Goal: Transaction & Acquisition: Purchase product/service

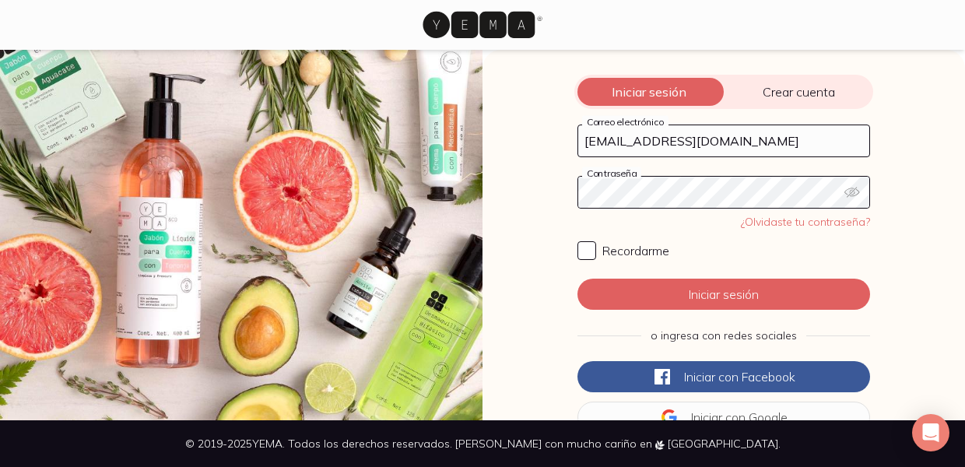
type input "[EMAIL_ADDRESS][DOMAIN_NAME]"
click button "Iniciar sesión" at bounding box center [724, 294] width 293 height 31
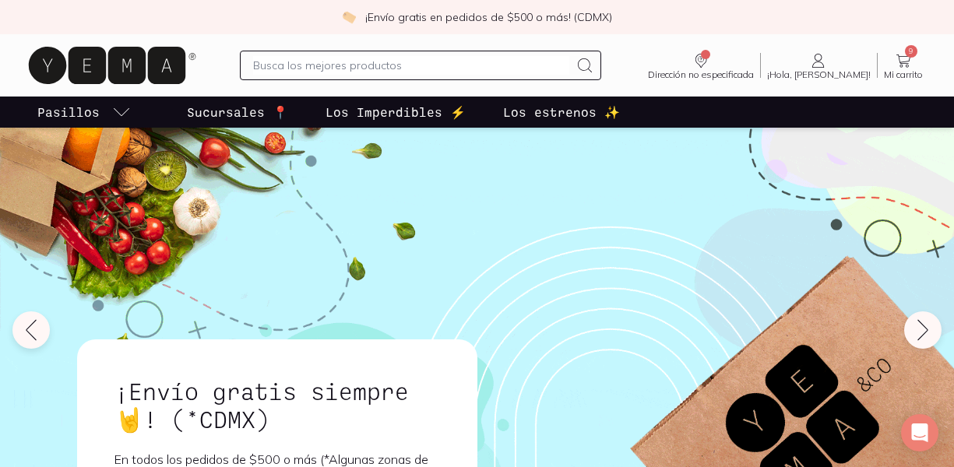
click at [652, 191] on div "¡Envío gratis siempre🤘! (*CDMX) En todos los pedidos de $500 o más (*Algunas zo…" at bounding box center [477, 337] width 819 height 389
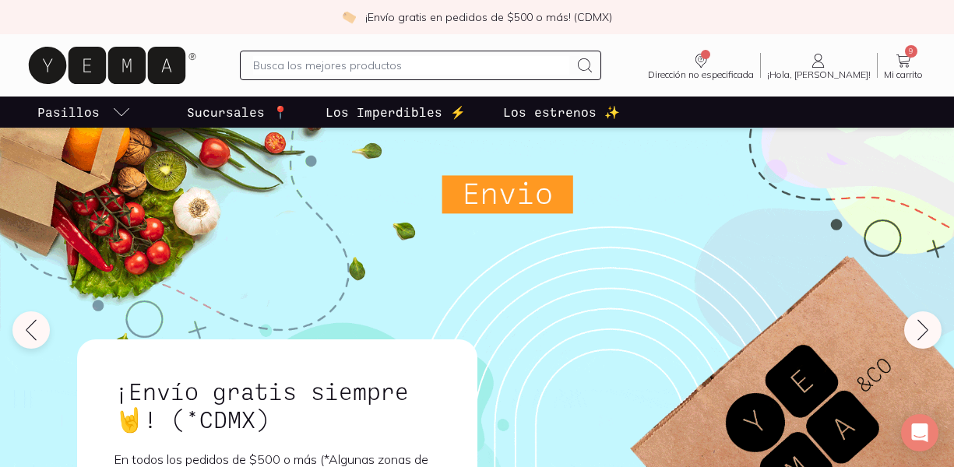
click at [365, 111] on p "Los Imperdibles ⚡️" at bounding box center [395, 112] width 140 height 19
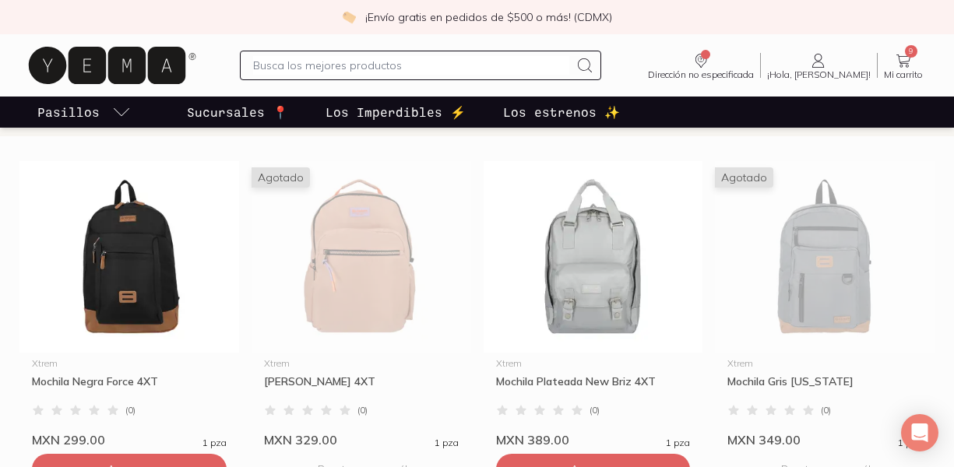
scroll to position [424, 0]
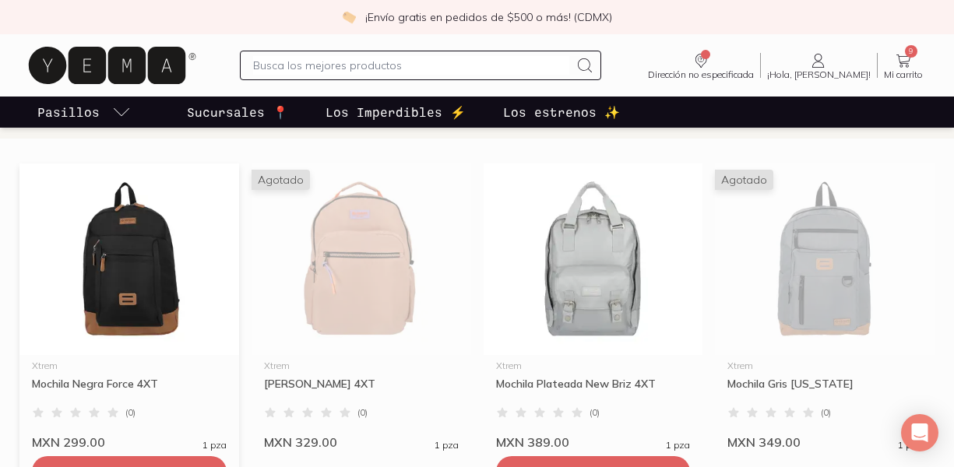
click at [116, 272] on img at bounding box center [129, 259] width 220 height 192
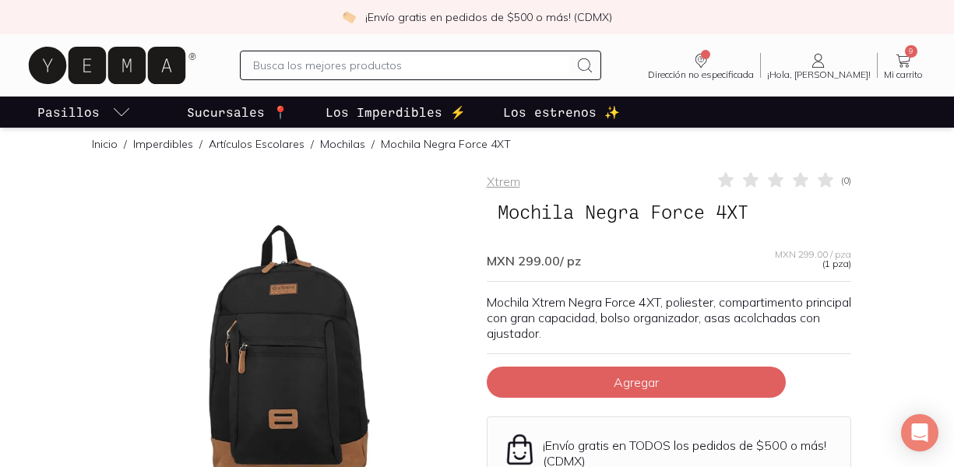
scroll to position [163, 0]
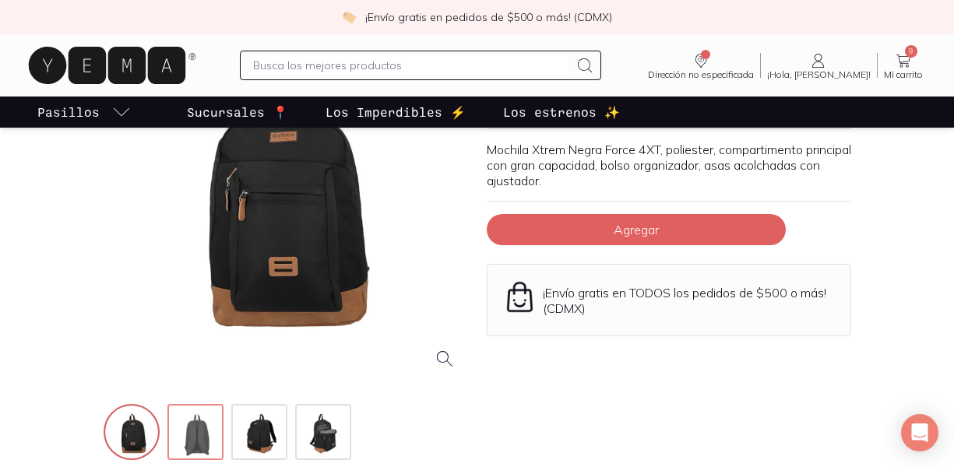
click at [184, 426] on img at bounding box center [197, 434] width 56 height 56
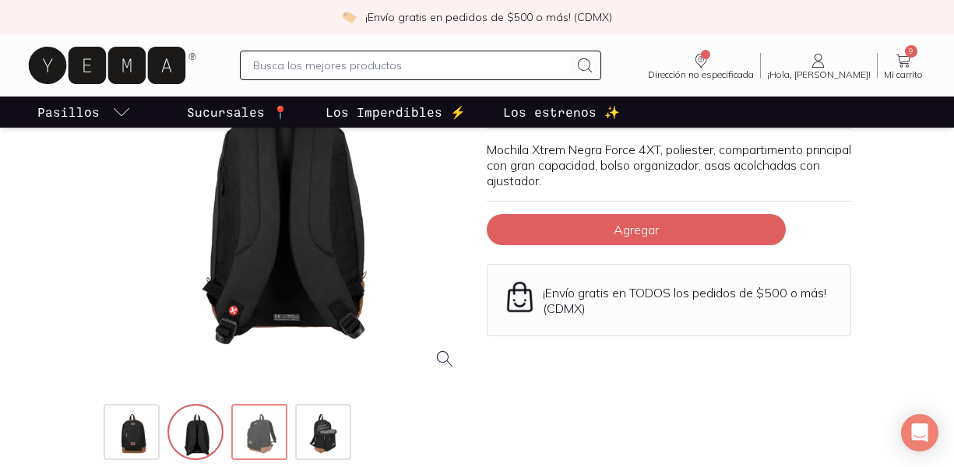
click at [258, 441] on img at bounding box center [261, 434] width 56 height 56
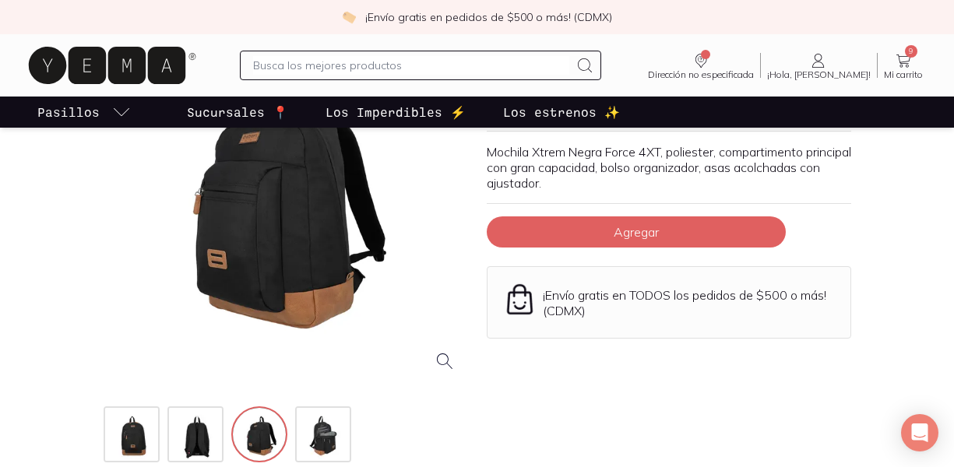
scroll to position [167, 0]
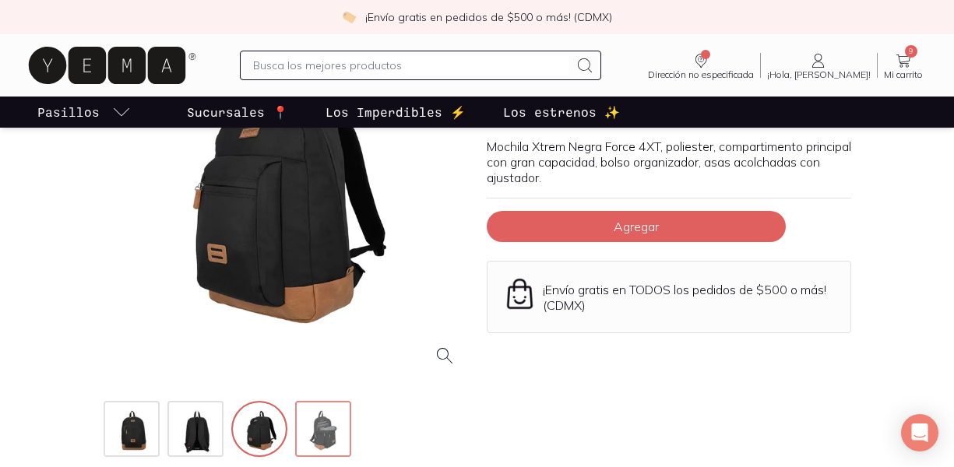
click at [336, 438] on img at bounding box center [325, 430] width 56 height 56
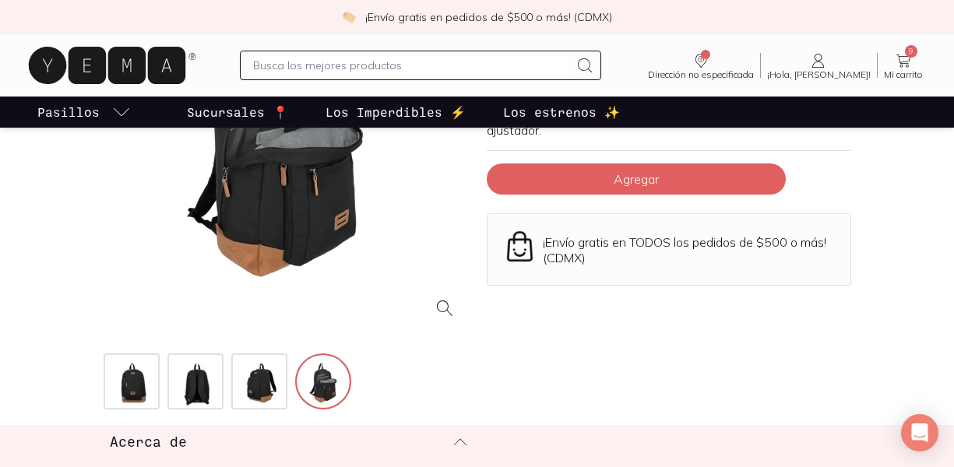
scroll to position [0, 0]
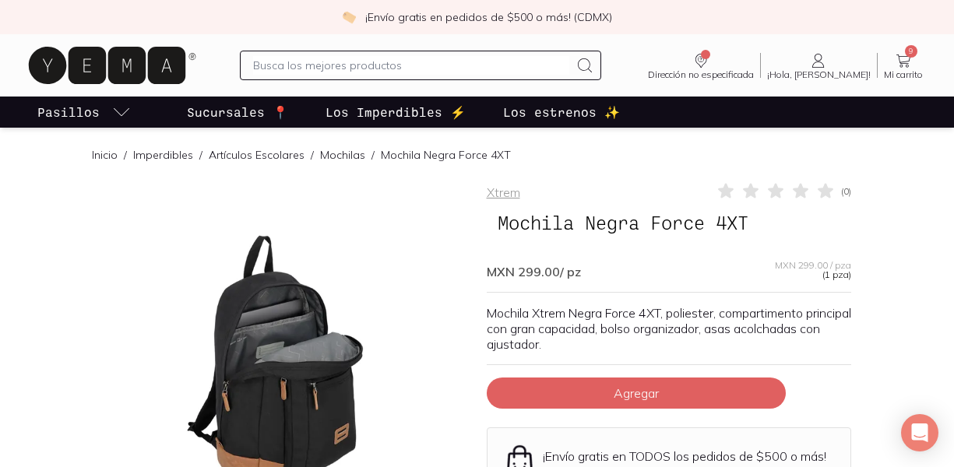
click at [103, 150] on link "Inicio" at bounding box center [105, 155] width 26 height 14
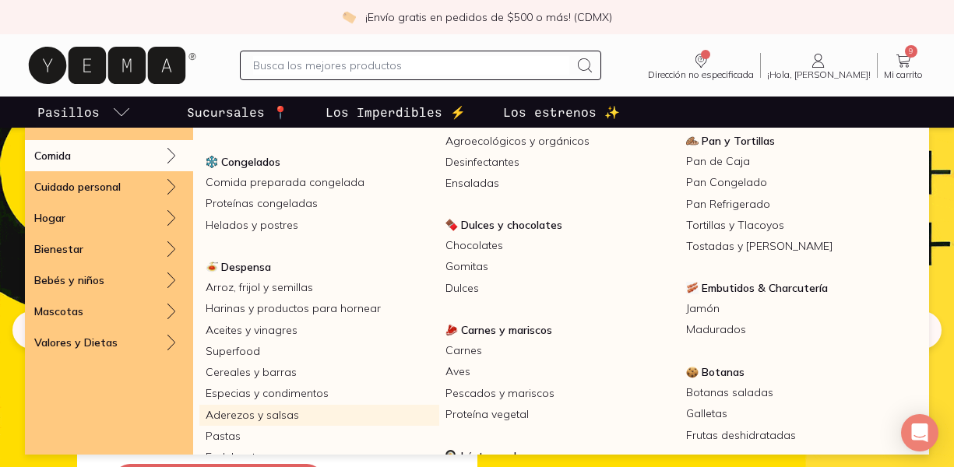
scroll to position [206, 0]
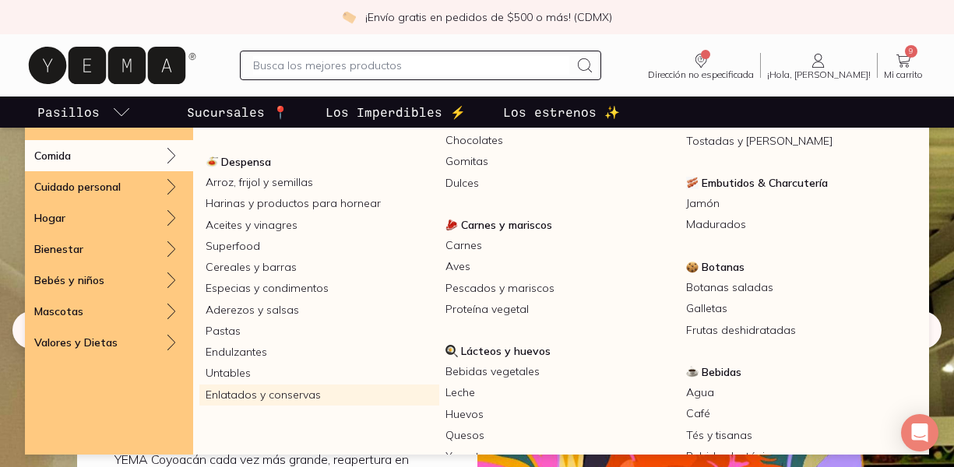
click at [293, 392] on link "Enlatados y conservas" at bounding box center [319, 395] width 240 height 21
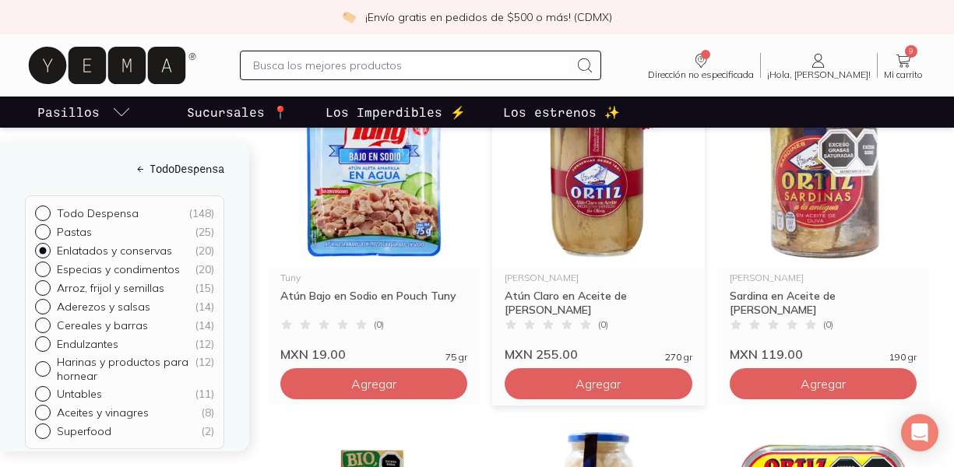
scroll to position [928, 0]
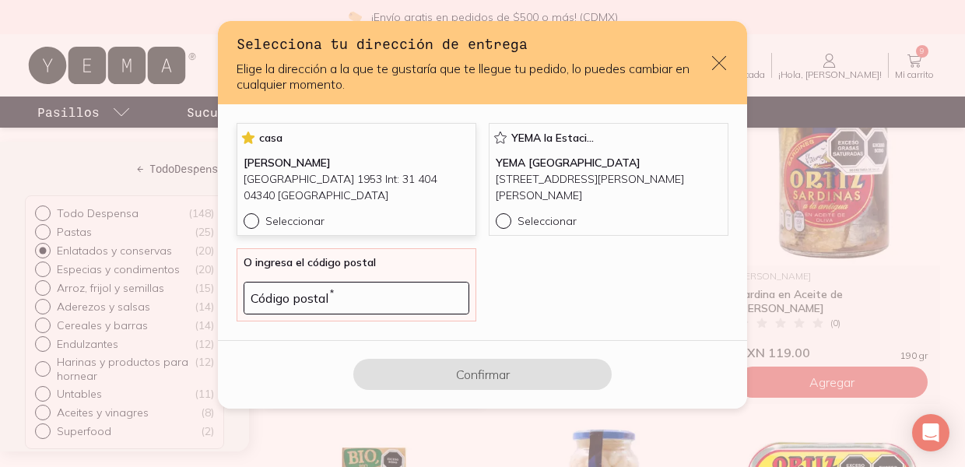
click at [257, 216] on div "default" at bounding box center [255, 221] width 22 height 16
click at [256, 216] on input "Seleccionar" at bounding box center [250, 219] width 12 height 12
radio input "true"
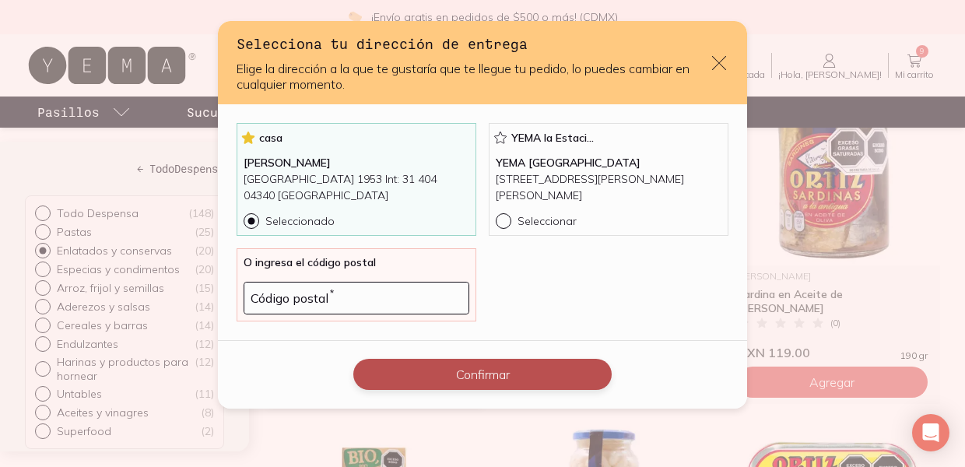
click at [511, 384] on button "Confirmar" at bounding box center [482, 374] width 258 height 31
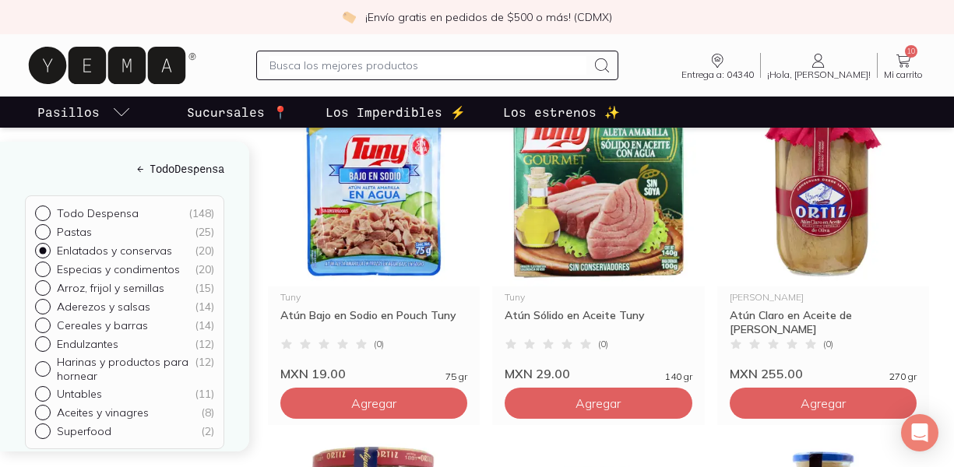
scroll to position [2280, 0]
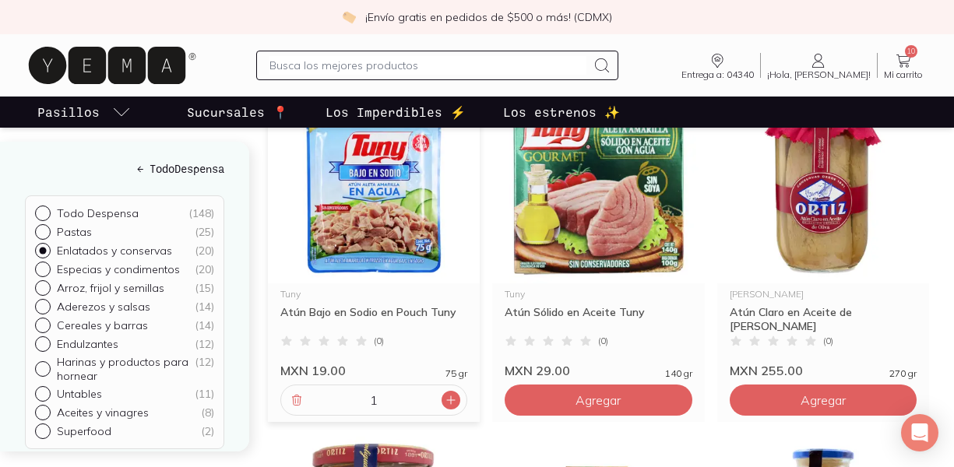
click at [455, 401] on icon at bounding box center [451, 400] width 12 height 12
type input "3"
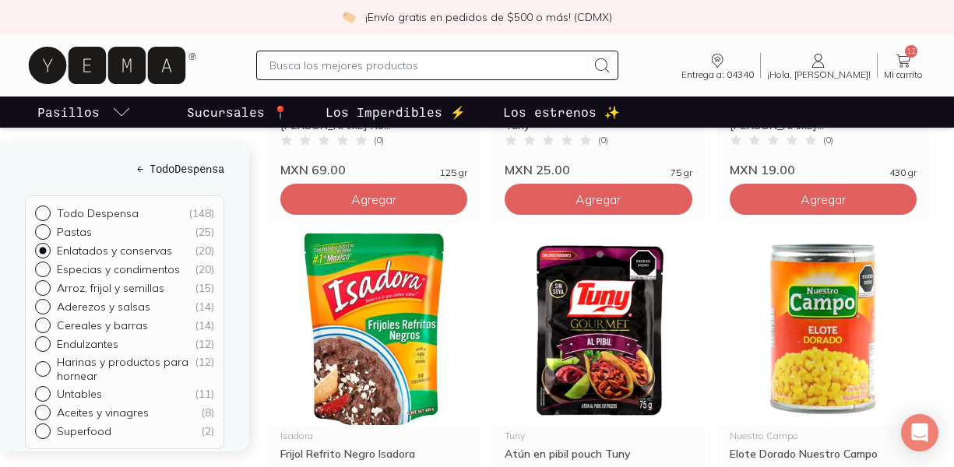
scroll to position [1790, 0]
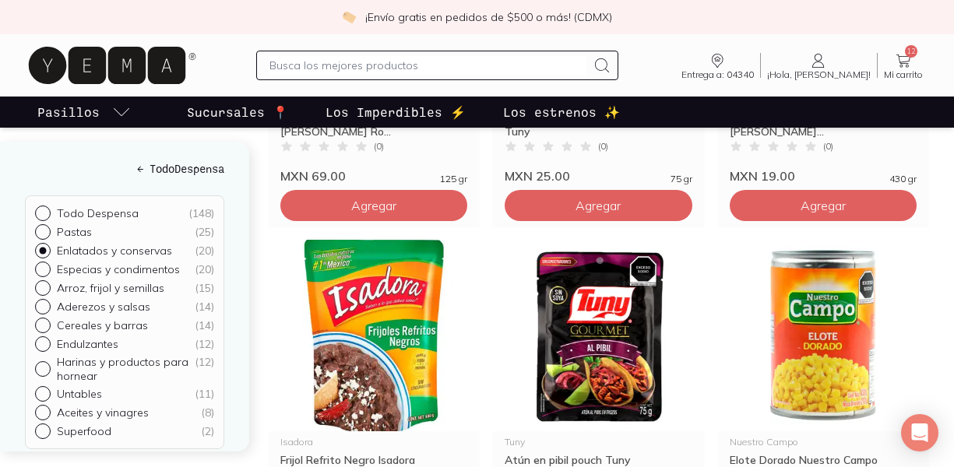
click at [44, 281] on div at bounding box center [46, 288] width 22 height 16
click at [44, 281] on input "Arroz, frijol y semillas ( 15 )" at bounding box center [41, 286] width 12 height 12
radio input "true"
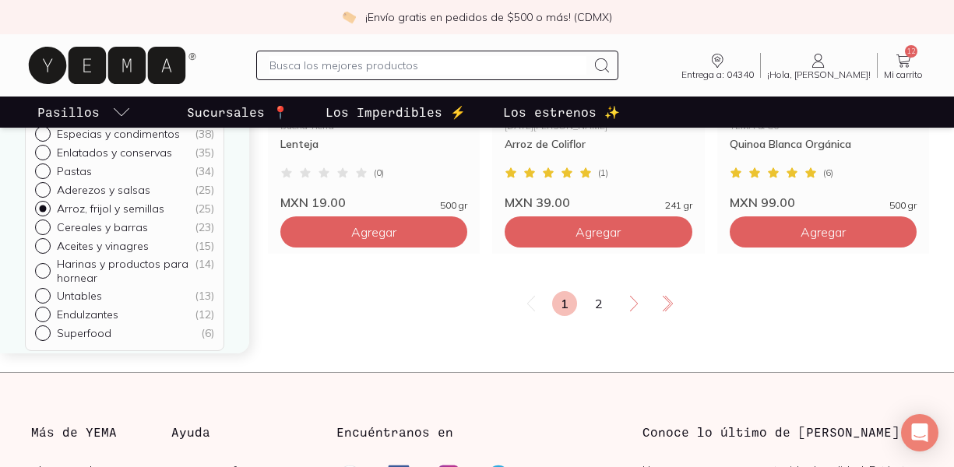
scroll to position [2813, 0]
click at [601, 311] on link "2" at bounding box center [598, 302] width 25 height 25
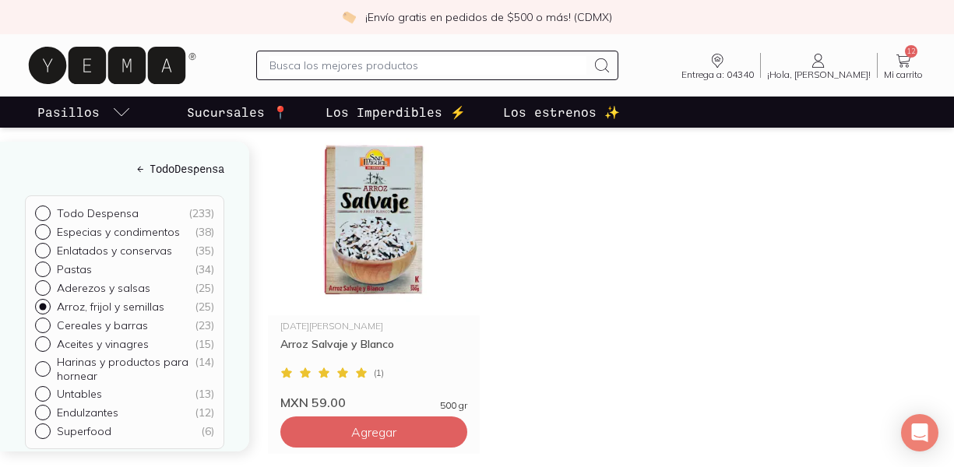
scroll to position [216, 0]
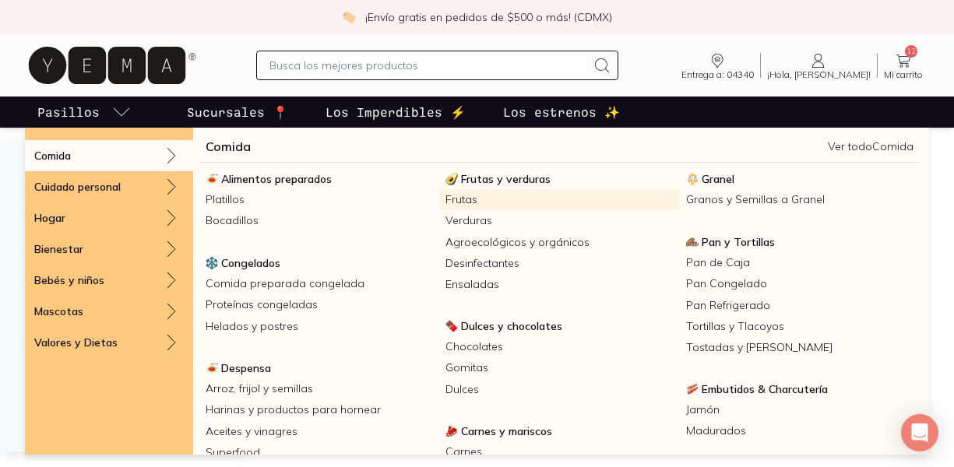
click at [462, 202] on link "Frutas" at bounding box center [559, 199] width 240 height 21
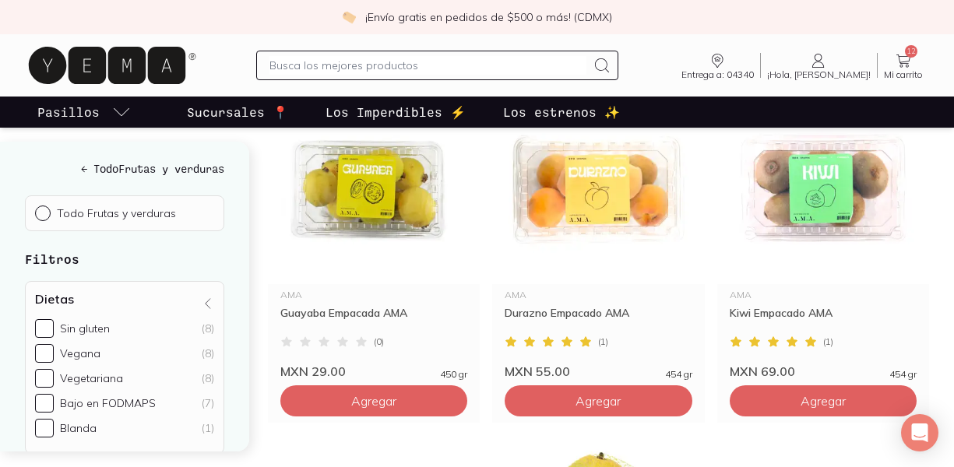
scroll to position [596, 0]
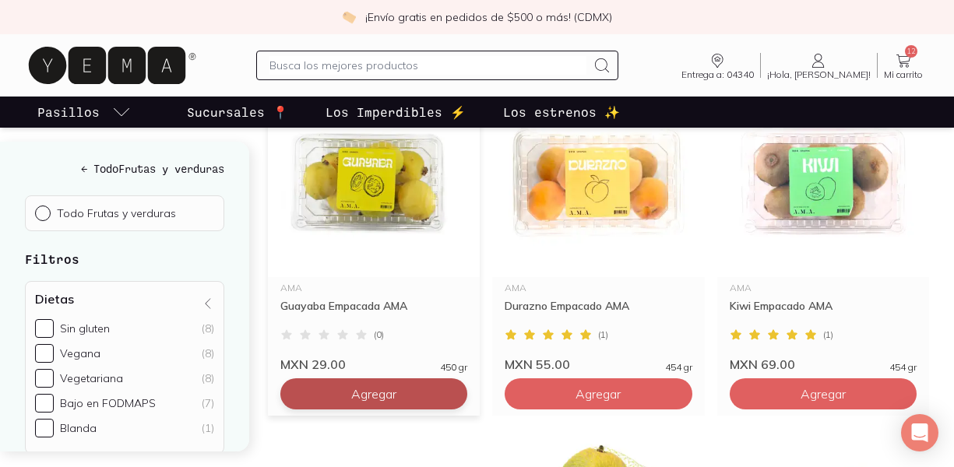
click at [374, 59] on span "Agregar" at bounding box center [373, 52] width 45 height 16
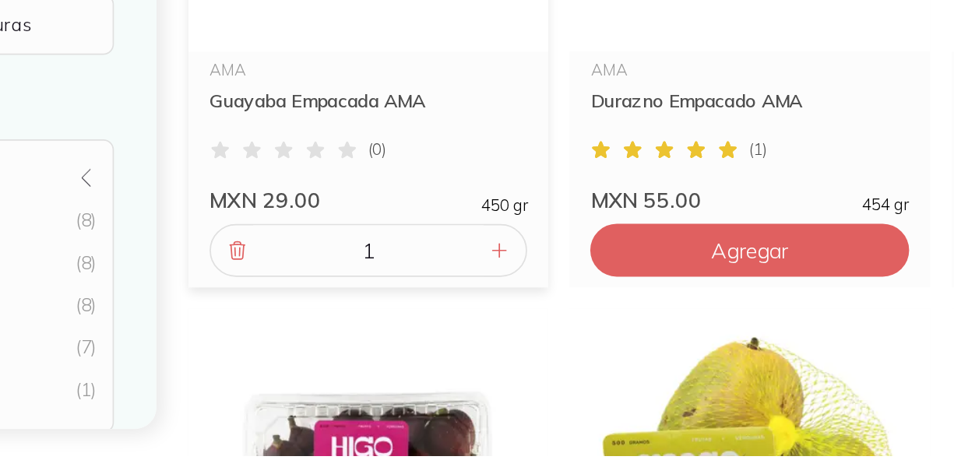
scroll to position [658, 0]
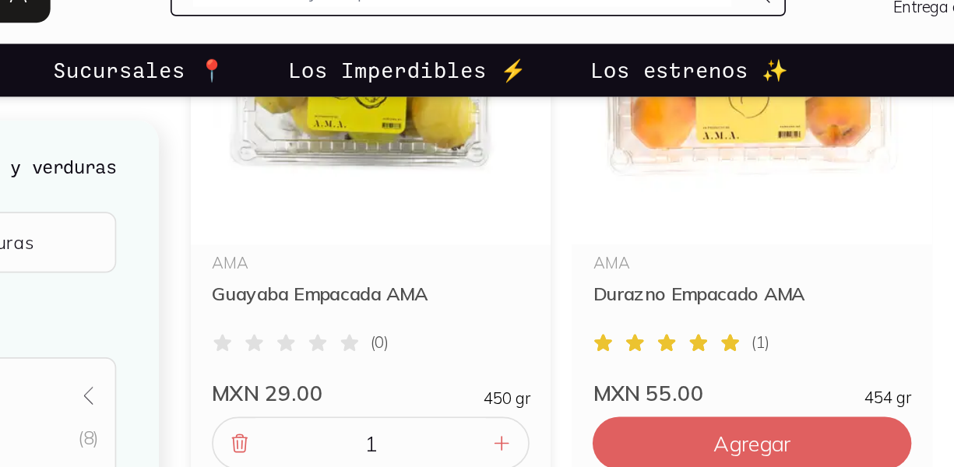
click at [364, 195] on img at bounding box center [374, 119] width 212 height 192
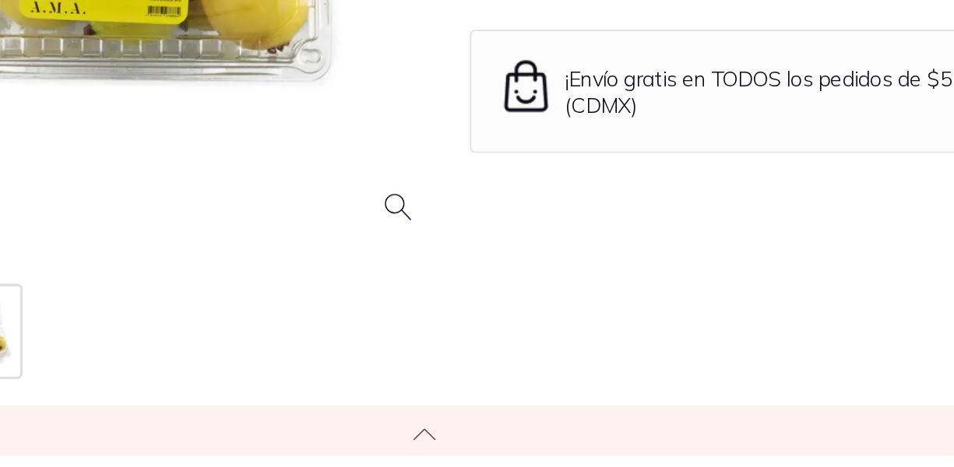
scroll to position [202, 0]
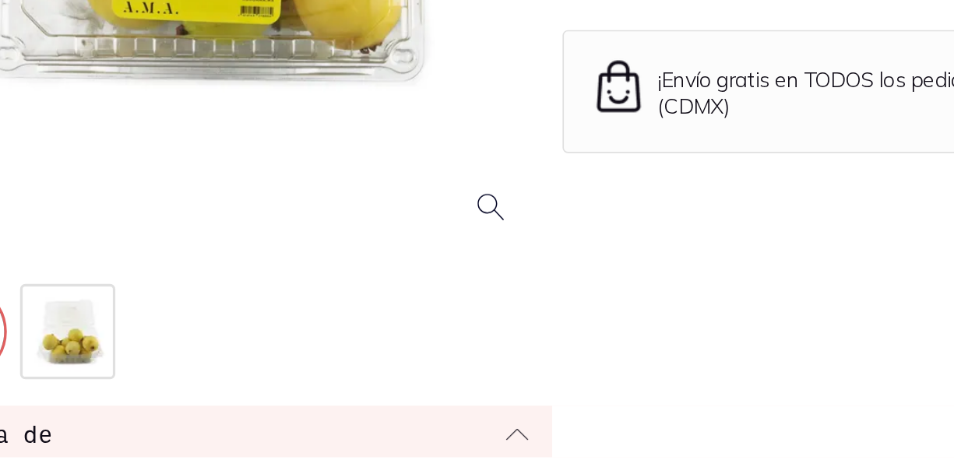
drag, startPoint x: 554, startPoint y: 292, endPoint x: 521, endPoint y: 324, distance: 46.3
click at [521, 323] on div "AMA ( 0 ) Guayaba MXN 29.00 / pz MXN 0.06 / gr (450 gr) Guayaba Empacada AMA s …" at bounding box center [669, 201] width 364 height 445
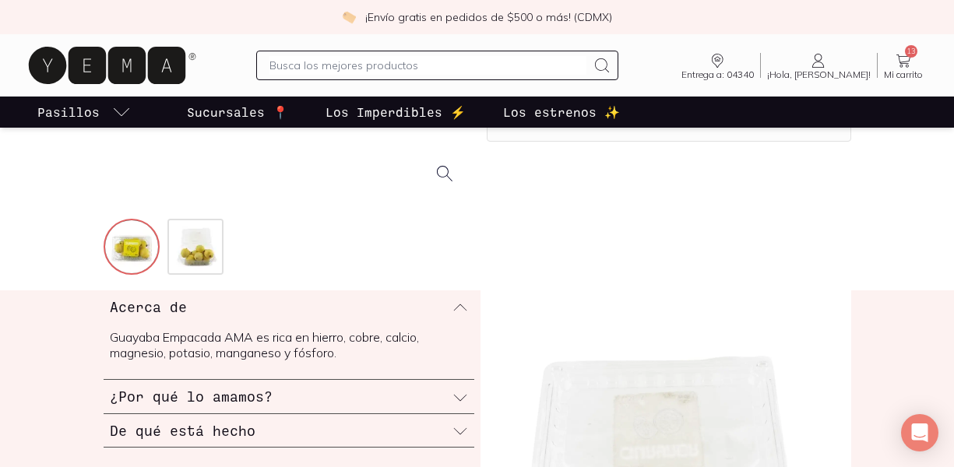
scroll to position [0, 0]
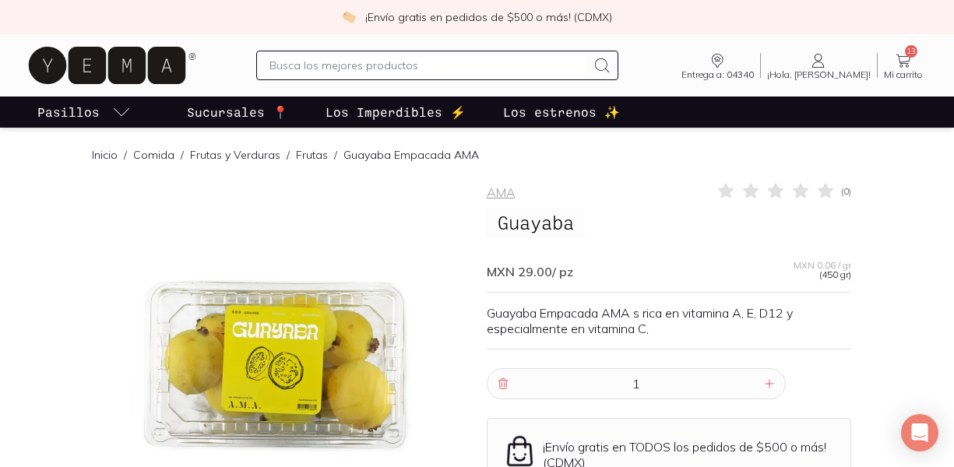
click at [320, 151] on link "Frutas" at bounding box center [312, 155] width 32 height 14
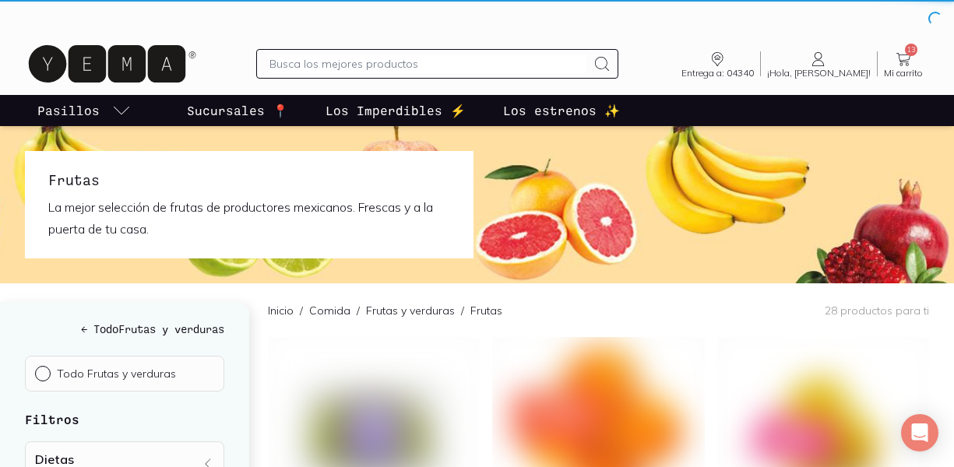
click at [320, 151] on img at bounding box center [477, 204] width 954 height 157
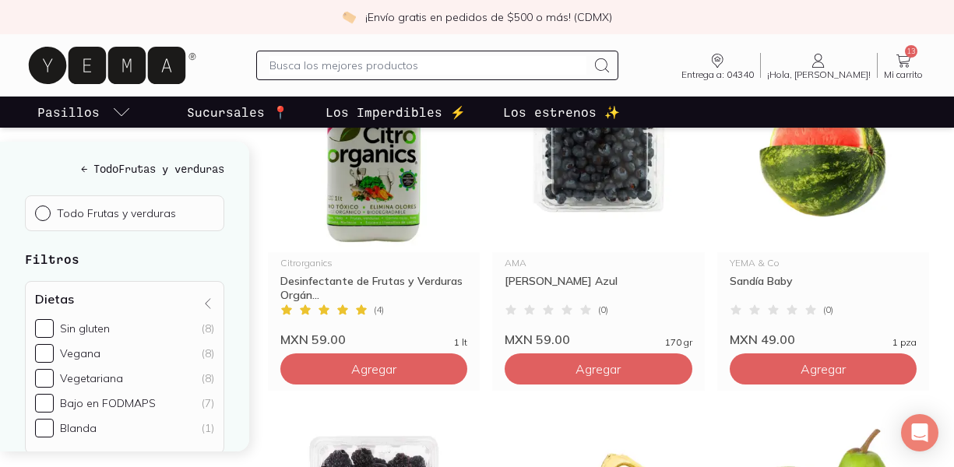
scroll to position [1309, 0]
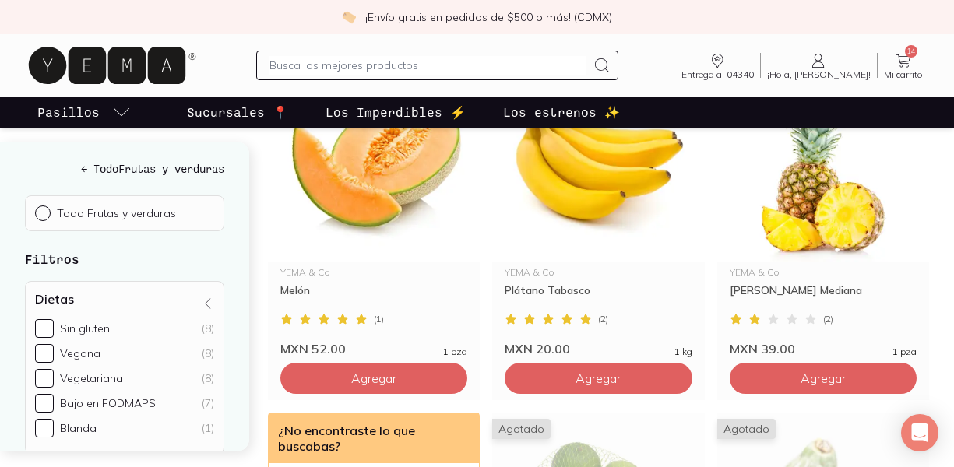
scroll to position [2348, 0]
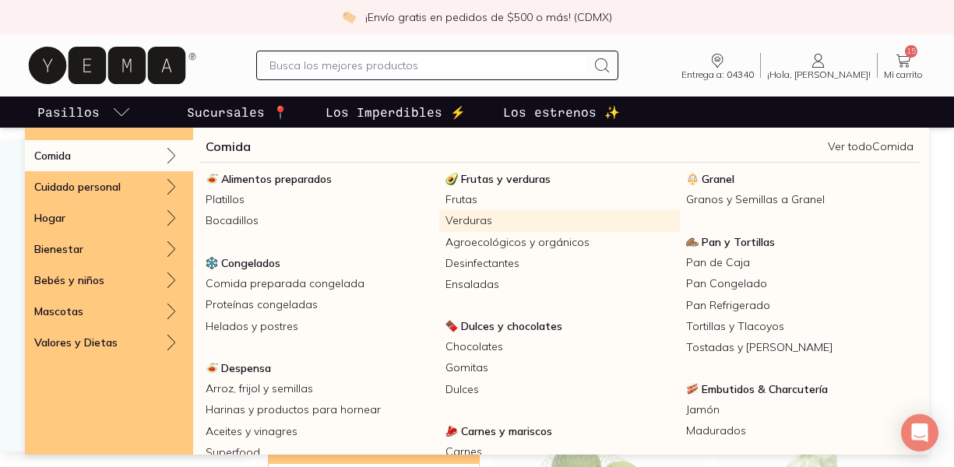
click at [472, 225] on link "Verduras" at bounding box center [559, 220] width 240 height 21
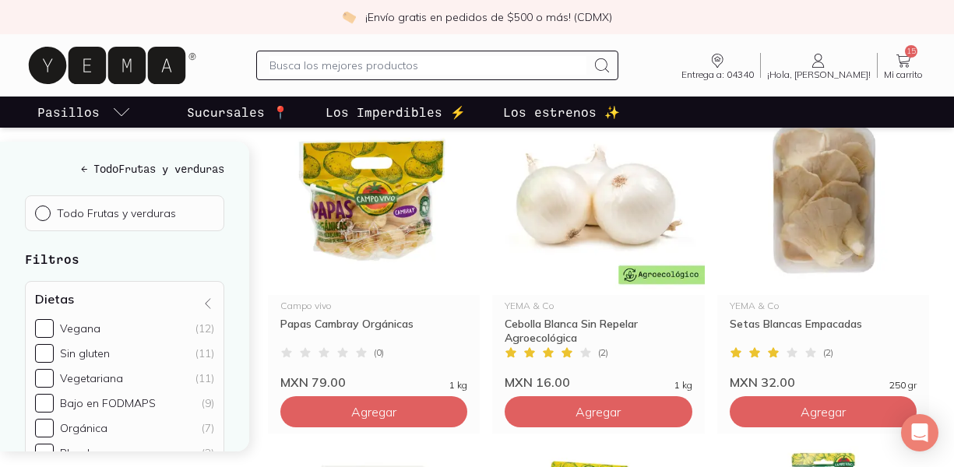
scroll to position [922, 0]
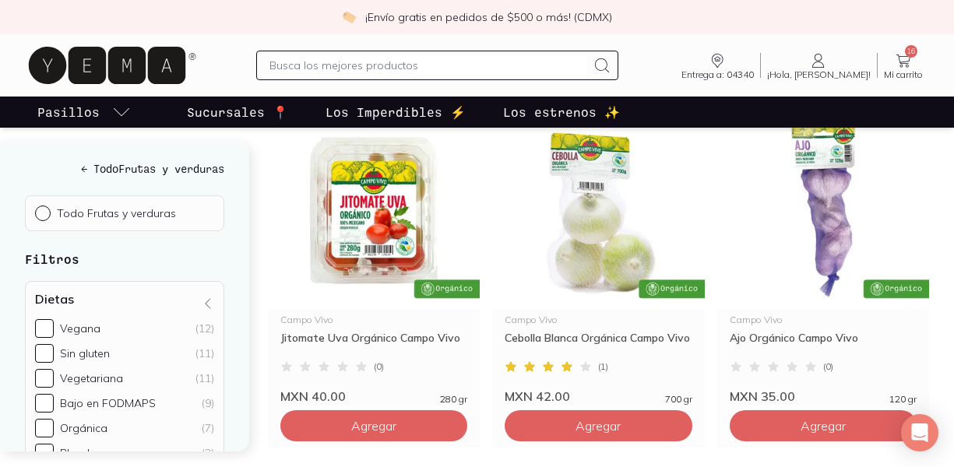
scroll to position [1256, 0]
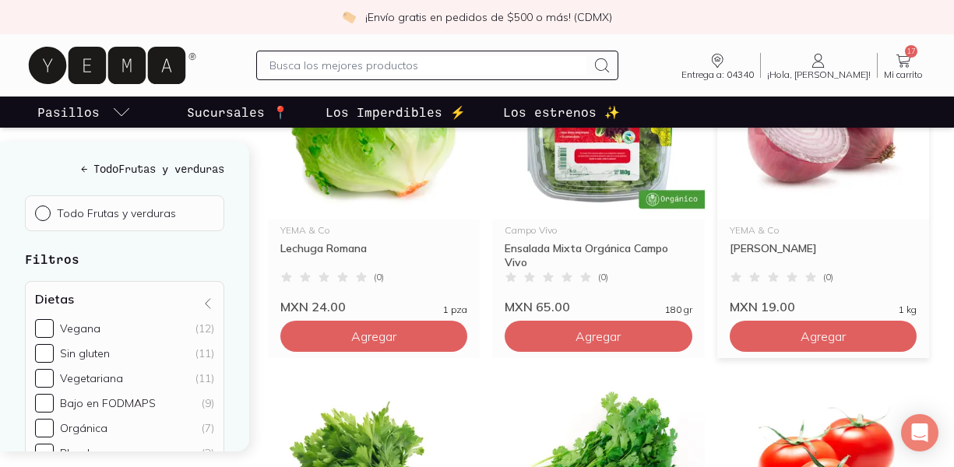
scroll to position [2375, 0]
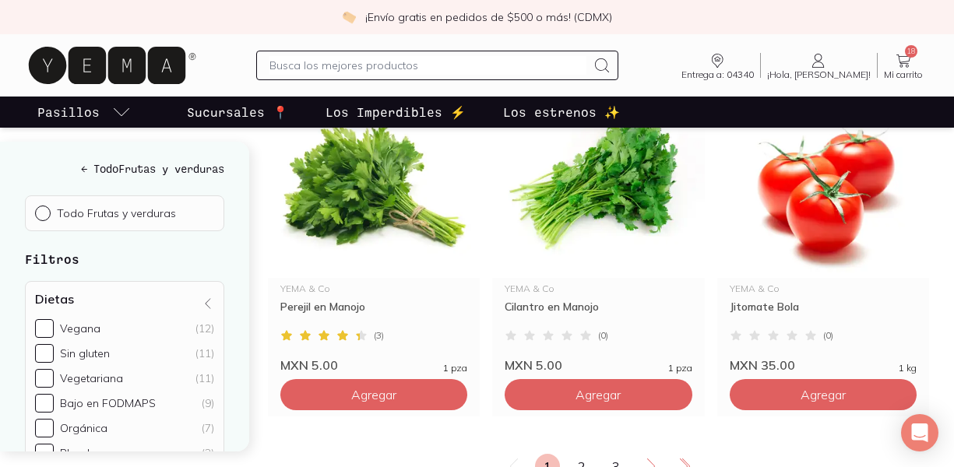
scroll to position [2663, 0]
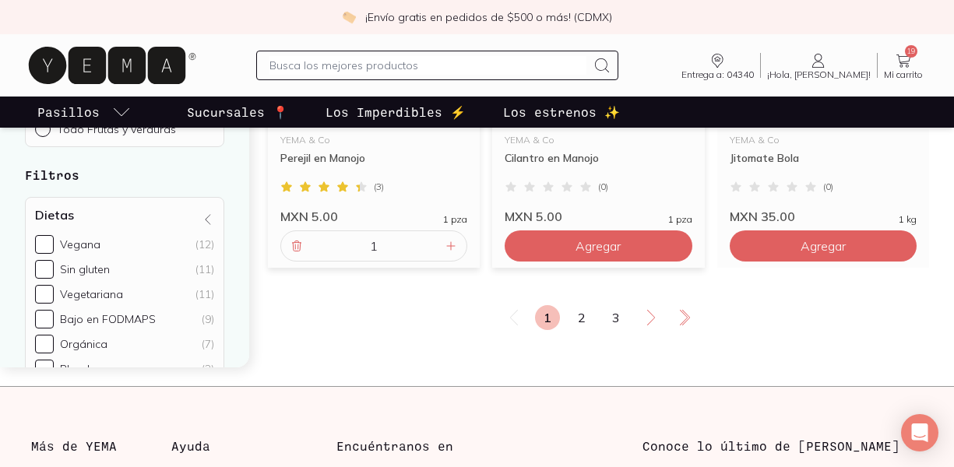
scroll to position [2820, 0]
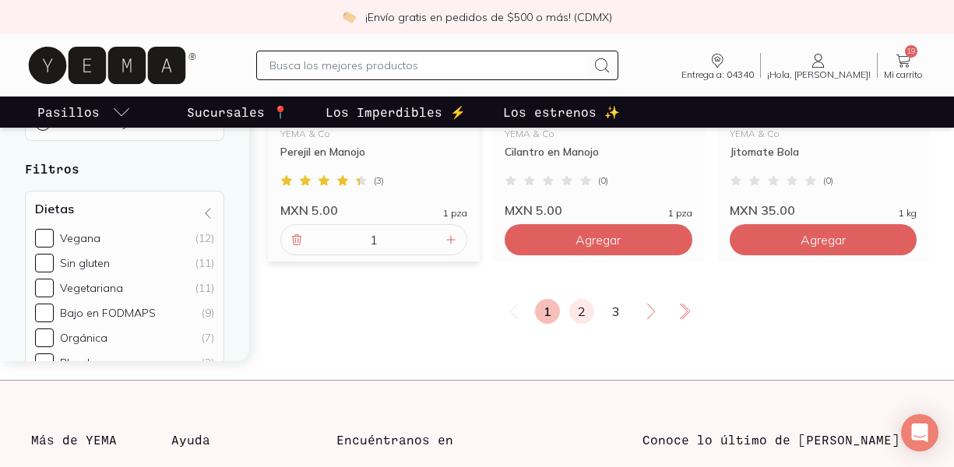
click at [584, 305] on link "2" at bounding box center [581, 311] width 25 height 25
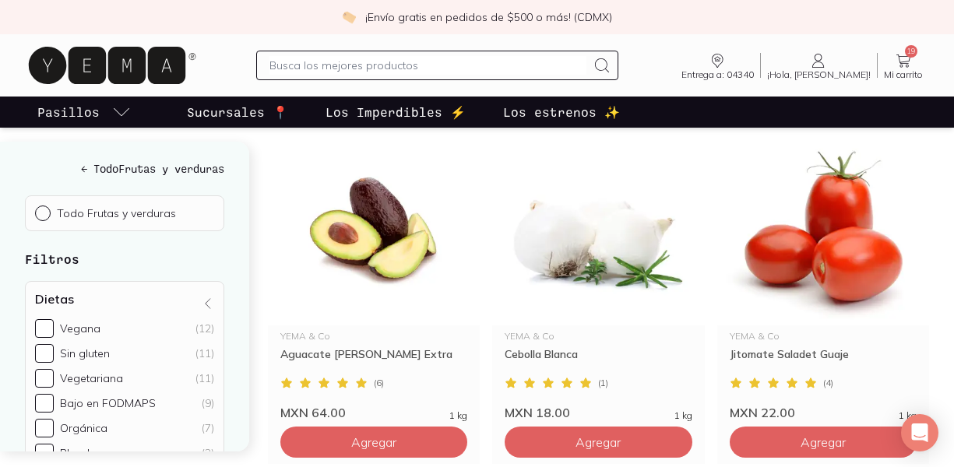
scroll to position [1235, 0]
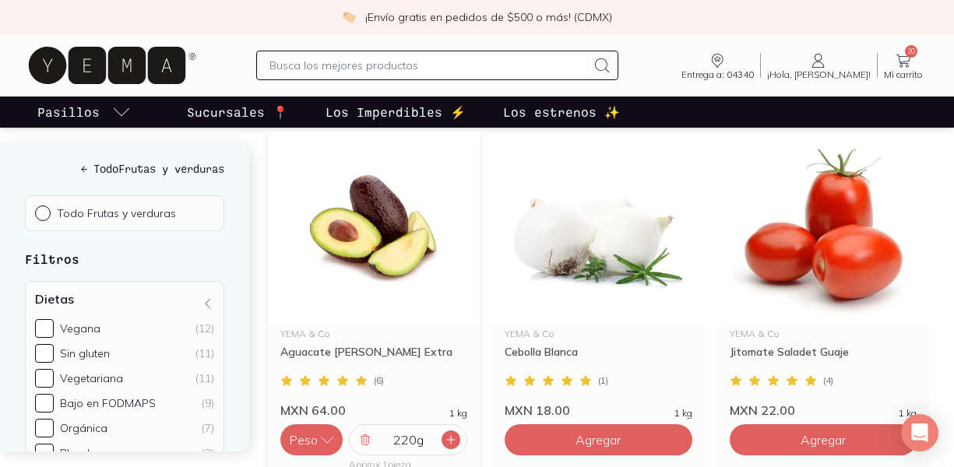
click at [455, 441] on icon at bounding box center [451, 440] width 8 height 8
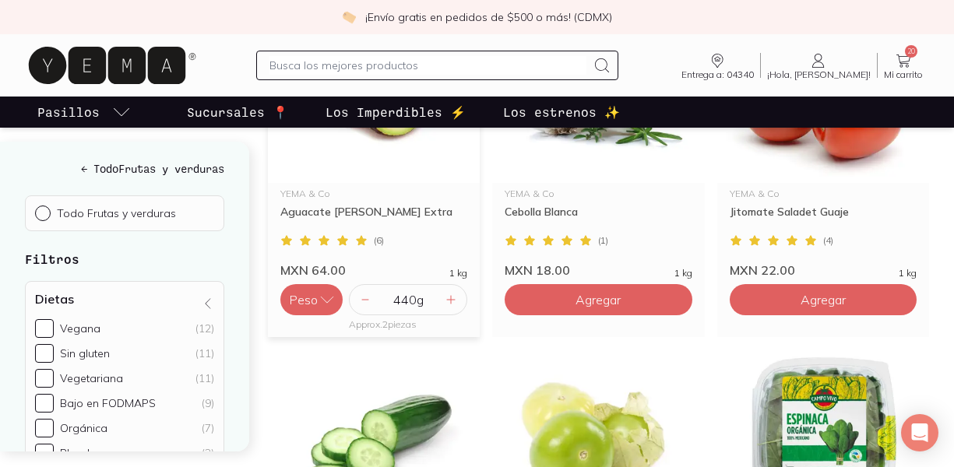
scroll to position [1378, 0]
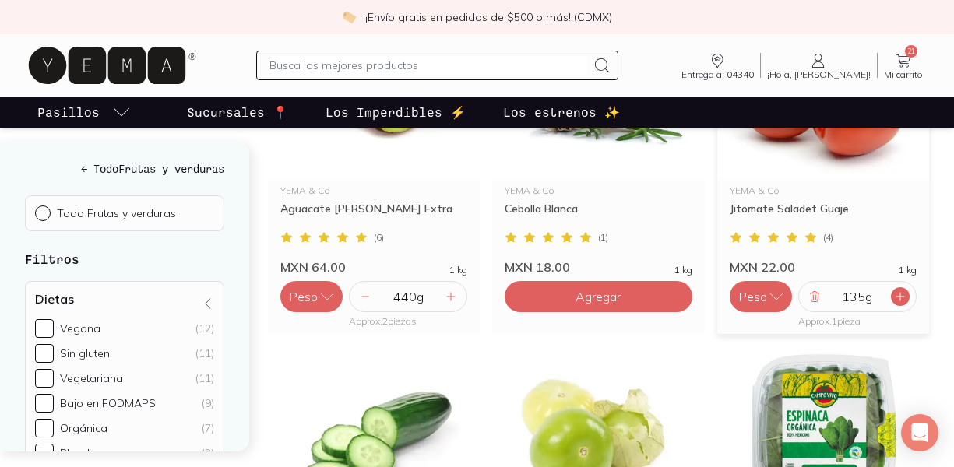
click at [904, 292] on icon at bounding box center [900, 296] width 12 height 12
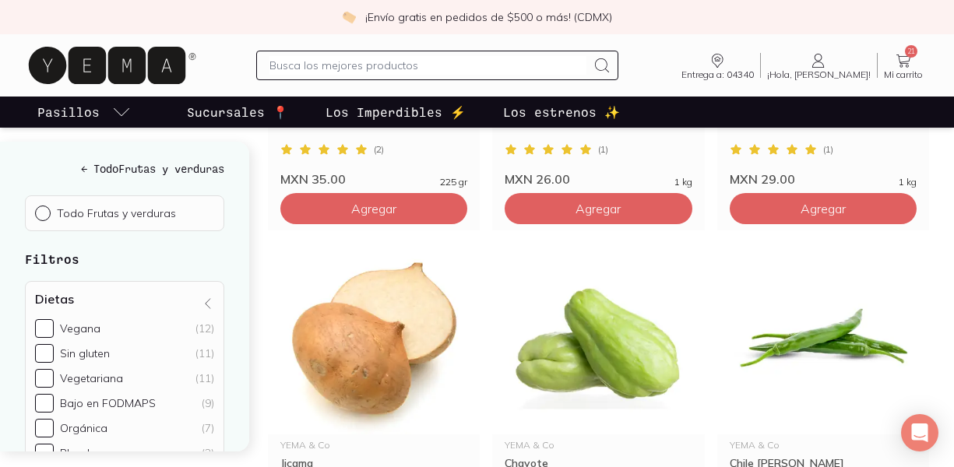
scroll to position [0, 0]
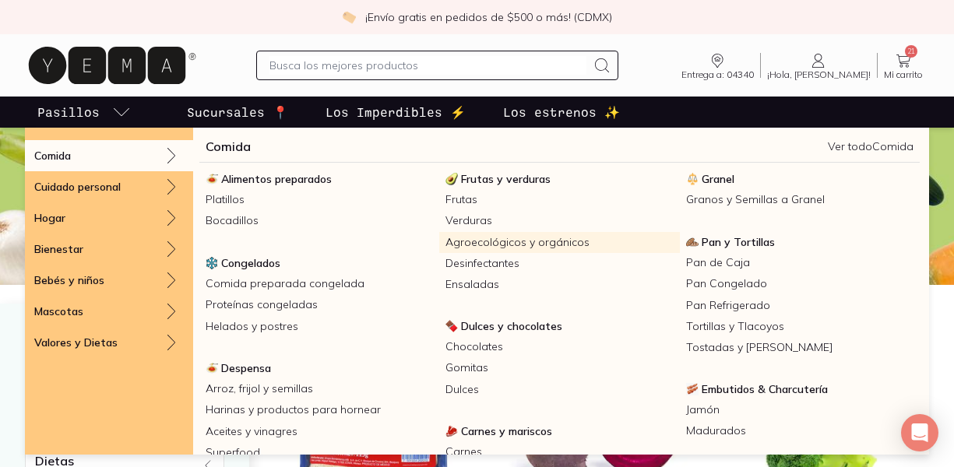
click at [536, 241] on link "Agroecológicos y orgánicos" at bounding box center [559, 242] width 240 height 21
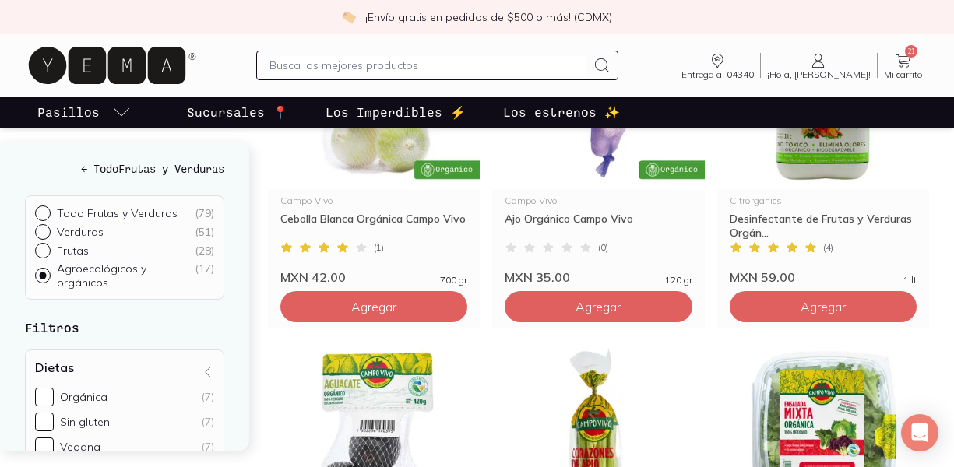
scroll to position [660, 0]
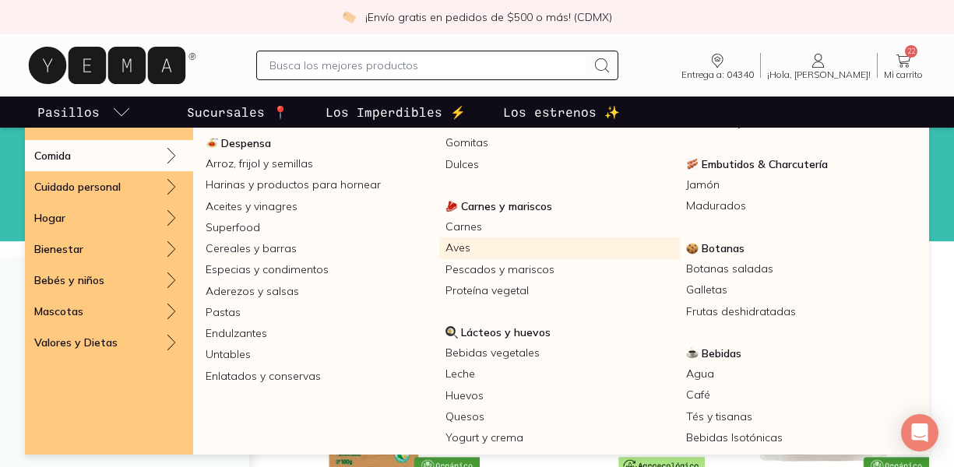
scroll to position [230, 0]
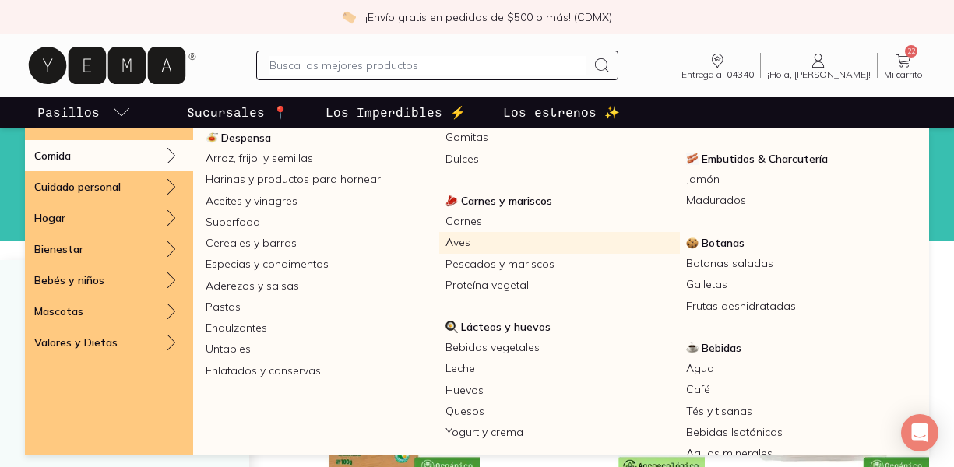
click at [461, 248] on link "Aves" at bounding box center [559, 242] width 240 height 21
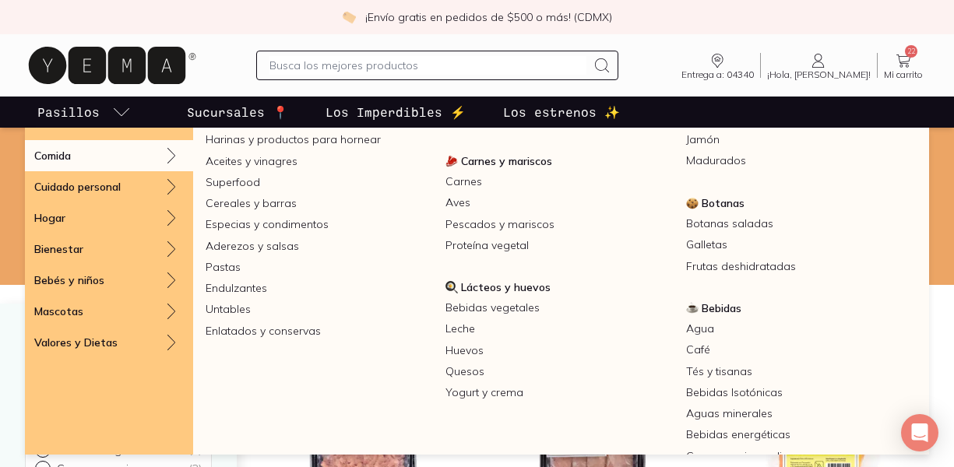
scroll to position [271, 0]
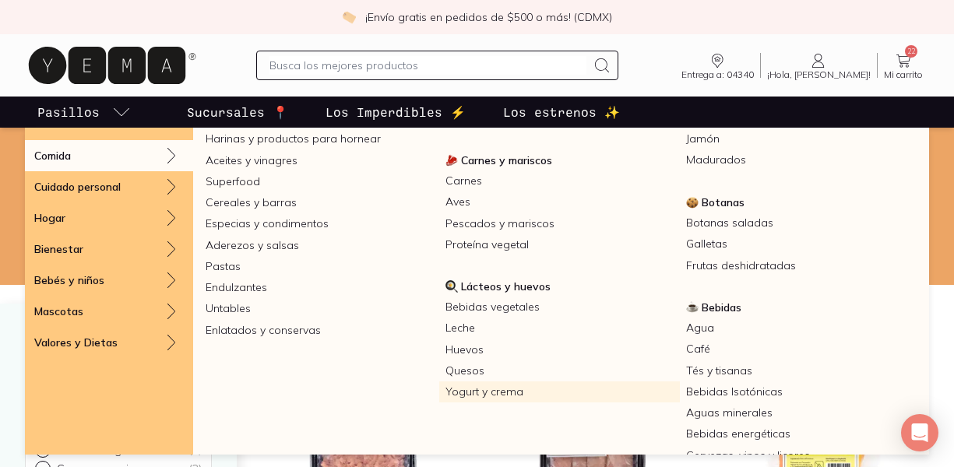
click at [531, 389] on link "Yogurt y crema" at bounding box center [559, 391] width 240 height 21
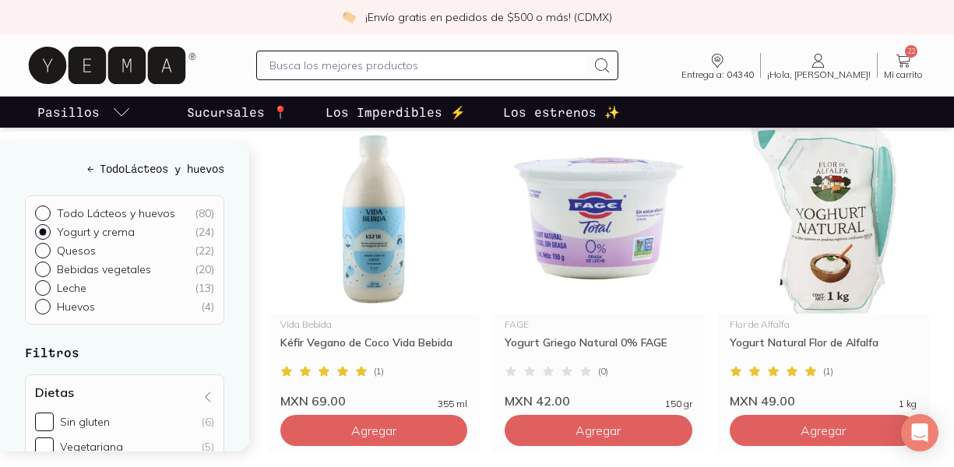
scroll to position [925, 0]
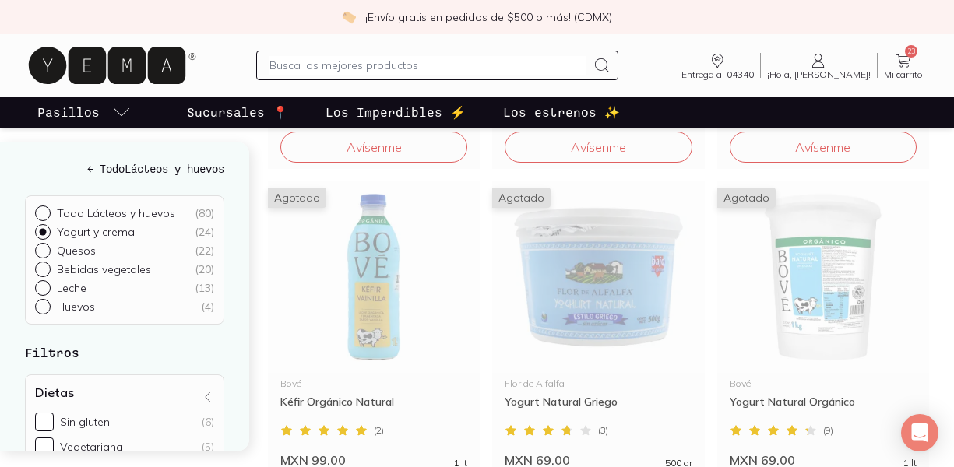
scroll to position [2592, 0]
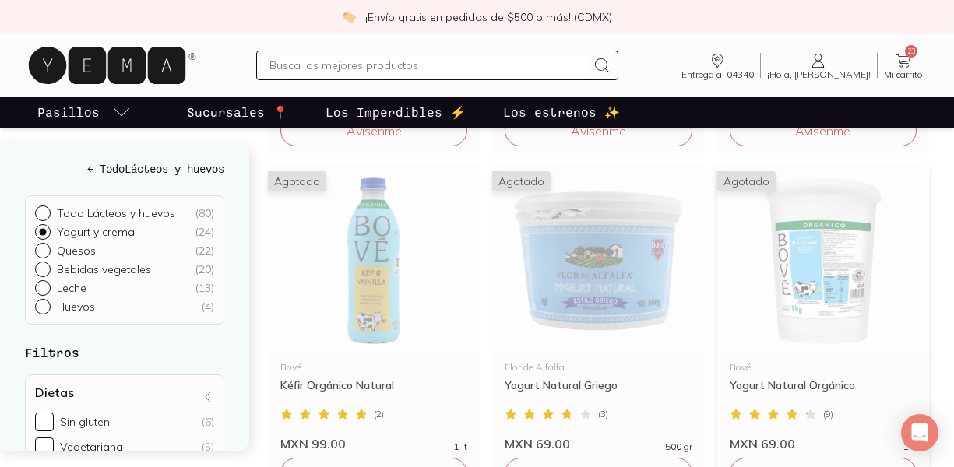
click at [846, 276] on img at bounding box center [823, 261] width 212 height 192
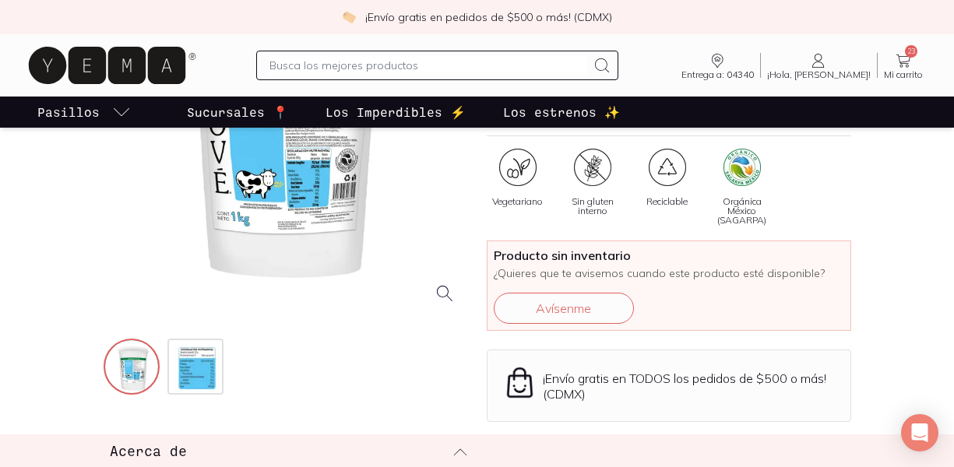
scroll to position [235, 0]
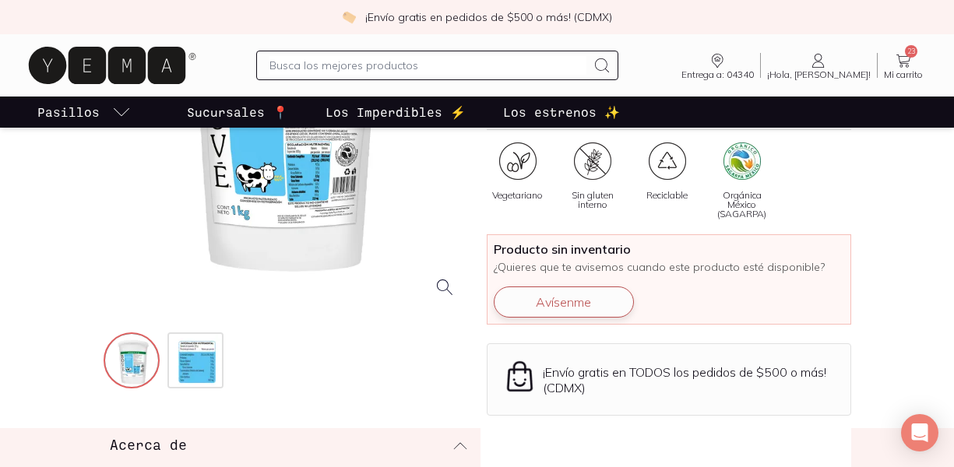
click at [565, 290] on button "Avísenme" at bounding box center [564, 301] width 140 height 31
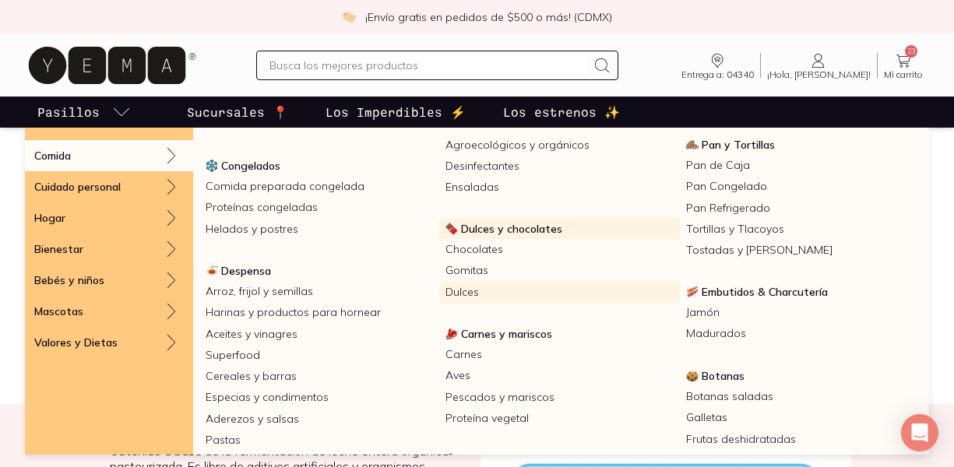
scroll to position [111, 0]
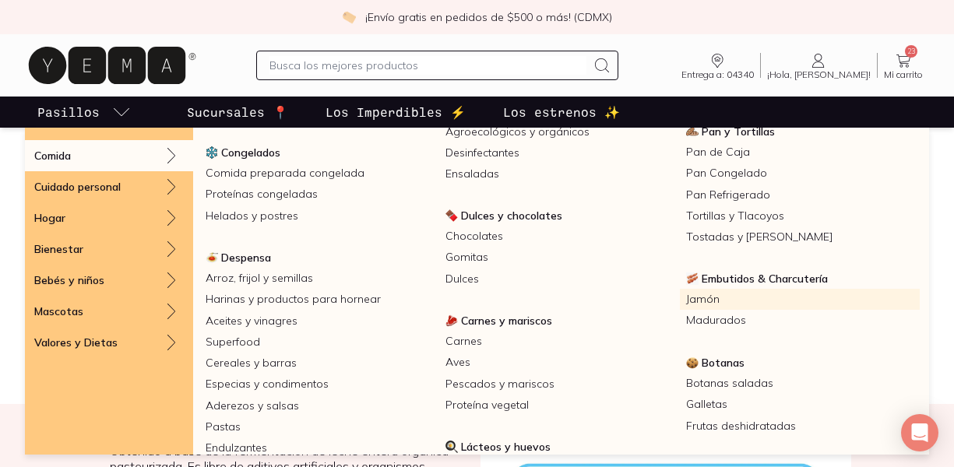
click at [695, 293] on link "Jamón" at bounding box center [800, 299] width 240 height 21
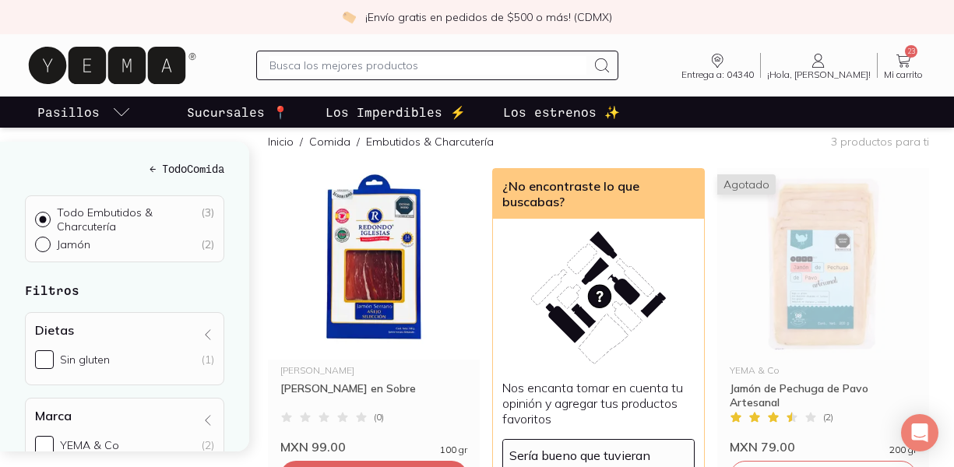
scroll to position [179, 0]
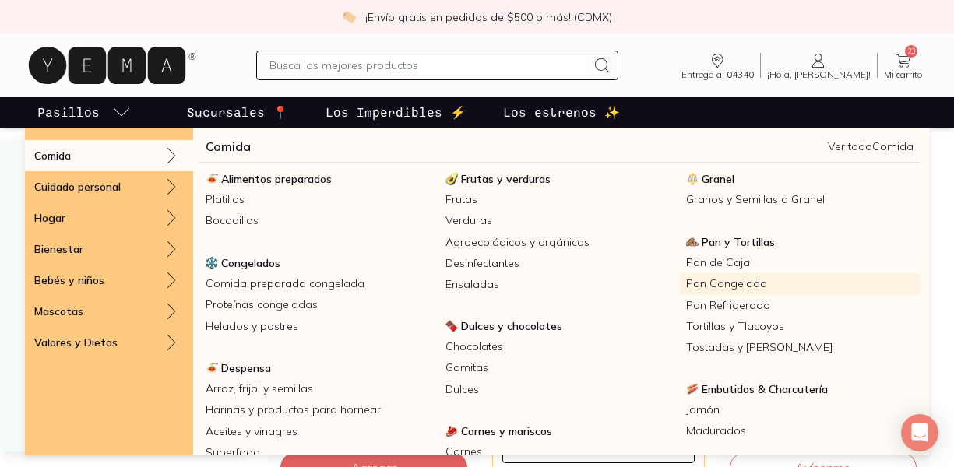
click at [700, 283] on link "Pan Congelado" at bounding box center [800, 283] width 240 height 21
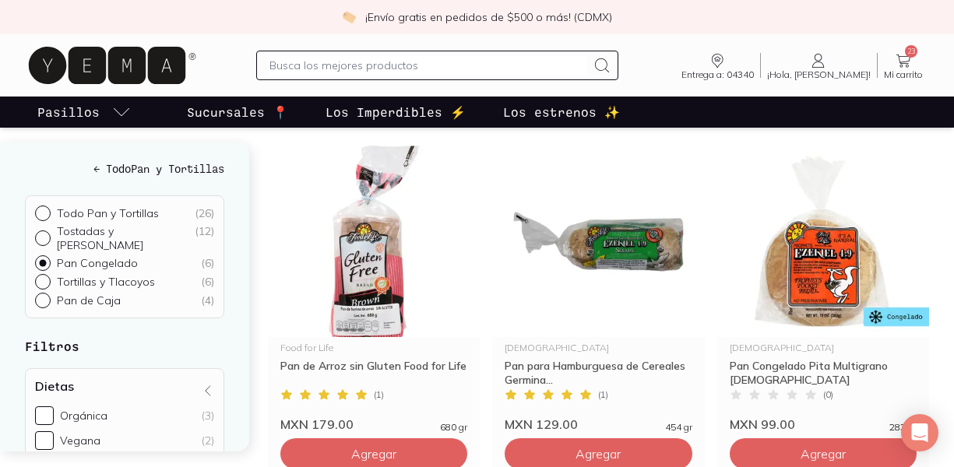
scroll to position [161, 0]
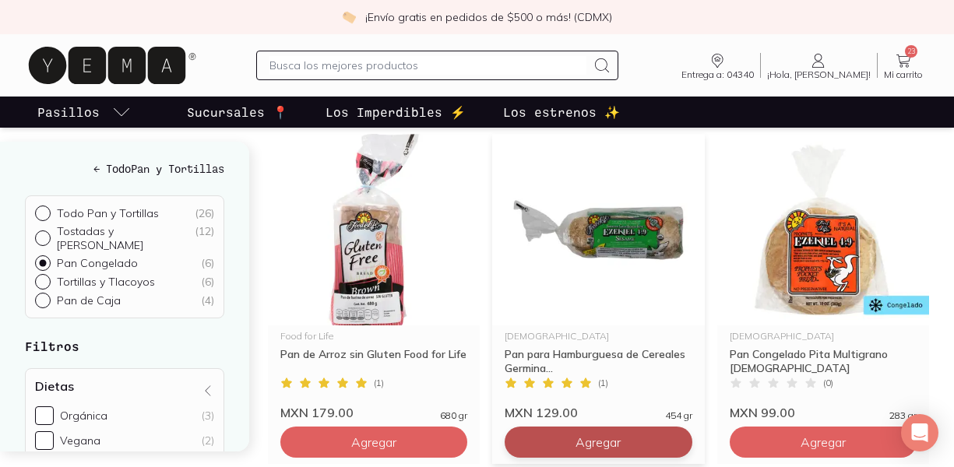
click at [467, 438] on button "Agregar" at bounding box center [373, 442] width 187 height 31
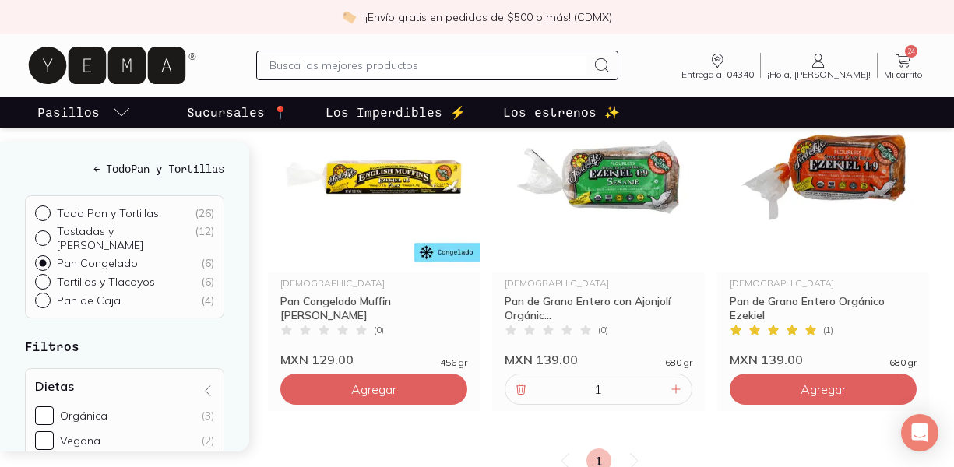
scroll to position [553, 0]
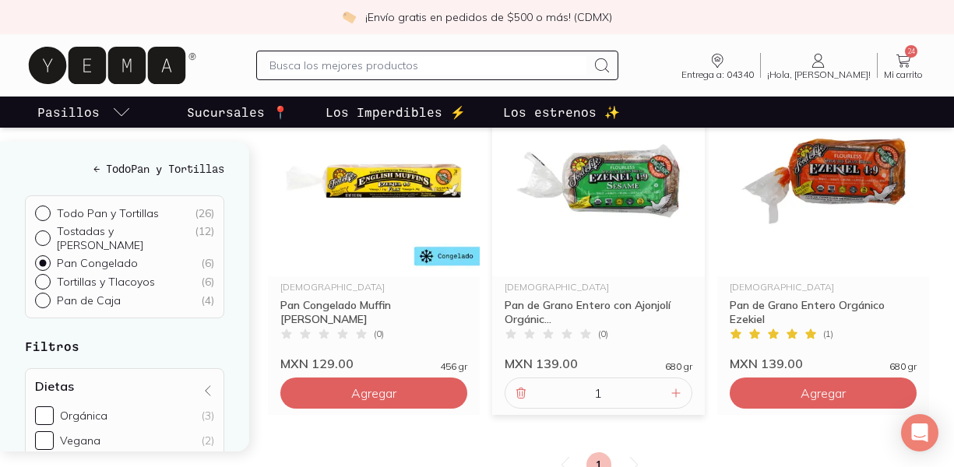
click at [618, 391] on input "1" at bounding box center [597, 393] width 135 height 30
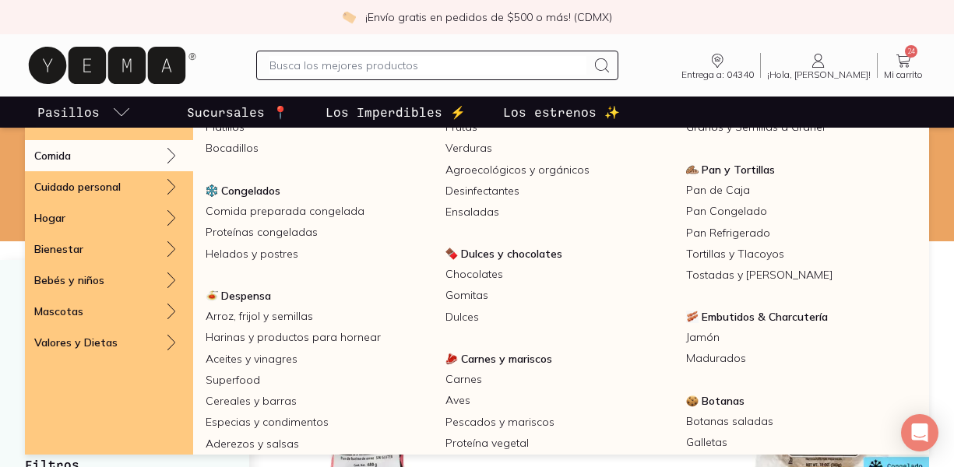
scroll to position [0, 0]
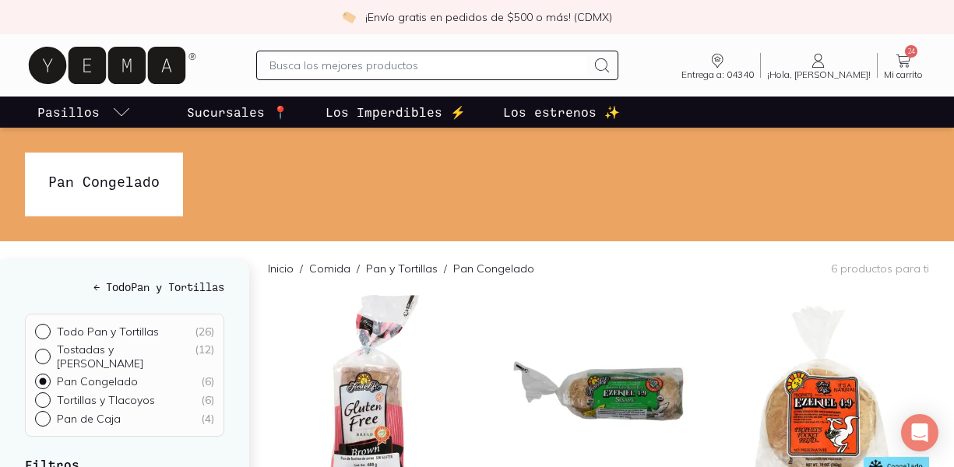
click at [360, 67] on input "text" at bounding box center [427, 65] width 316 height 19
type input "agua [PERSON_NAME]"
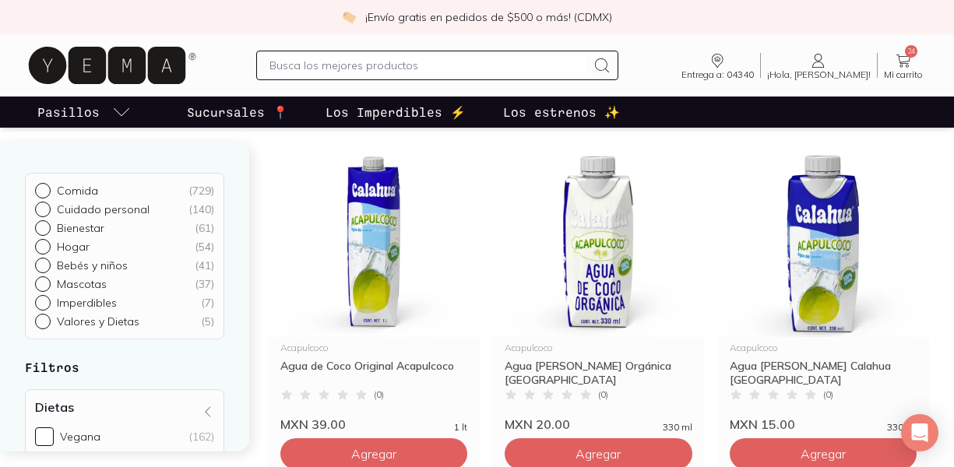
click at [381, 60] on input "text" at bounding box center [427, 65] width 316 height 19
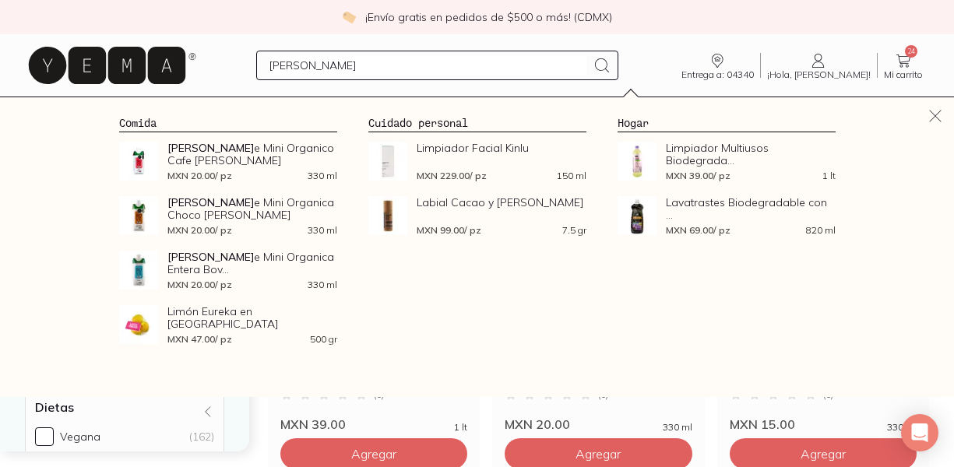
type input "leche"
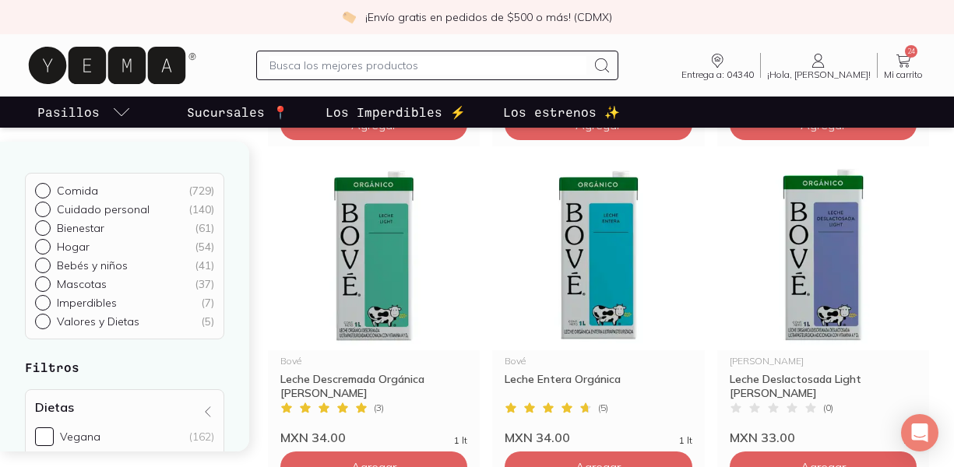
scroll to position [1218, 0]
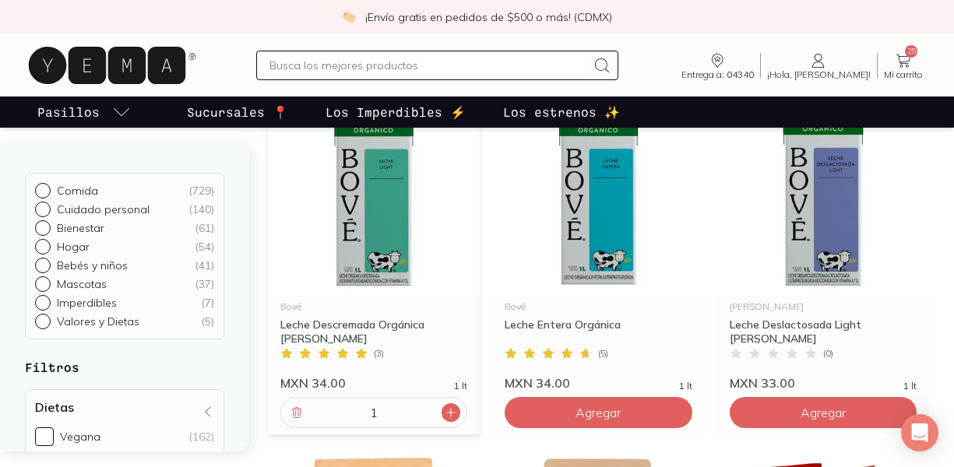
click at [456, 409] on icon at bounding box center [451, 412] width 12 height 12
click at [451, 418] on icon at bounding box center [451, 412] width 12 height 12
type input "3"
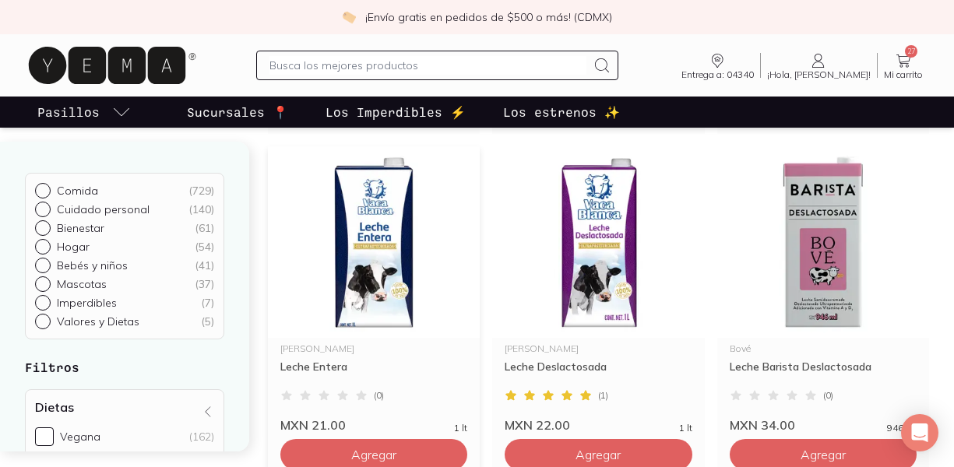
scroll to position [436, 0]
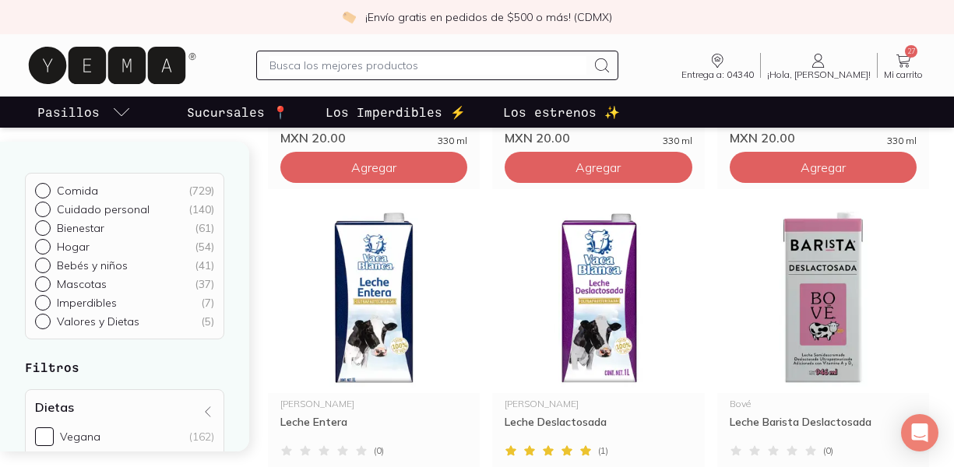
click at [903, 52] on icon at bounding box center [903, 60] width 19 height 19
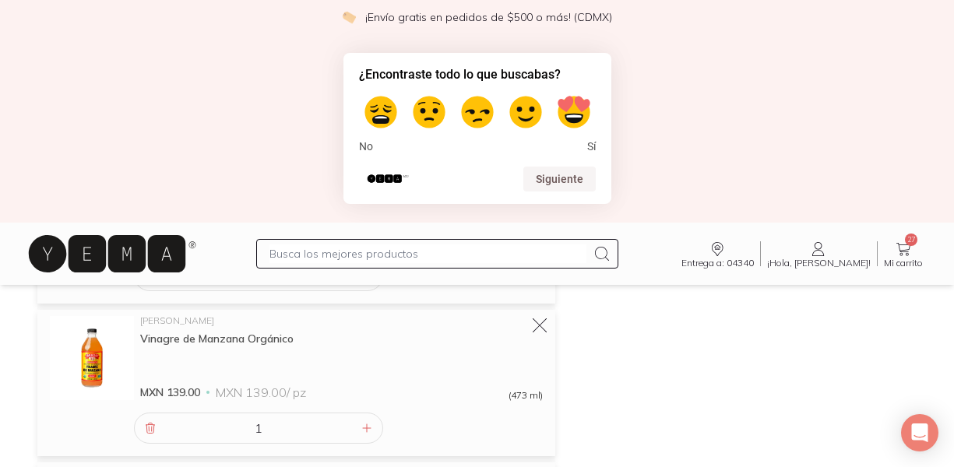
scroll to position [469, 0]
click at [537, 326] on icon at bounding box center [540, 325] width 22 height 22
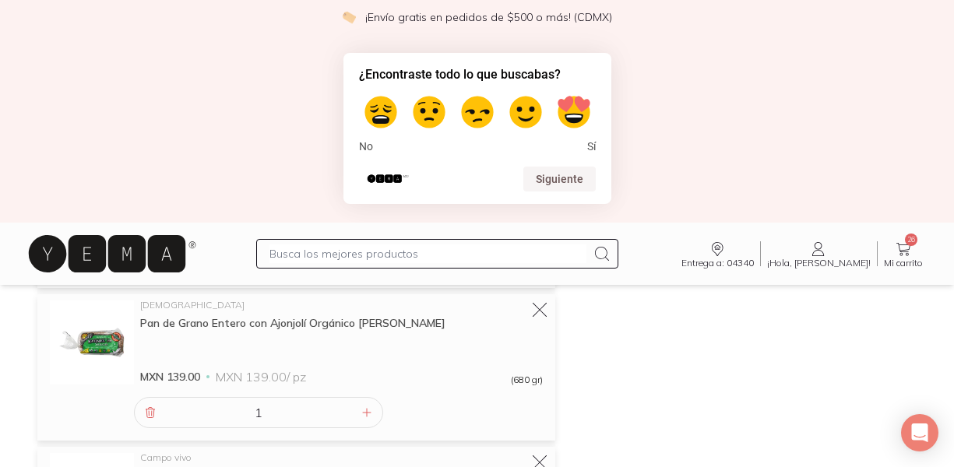
scroll to position [785, 0]
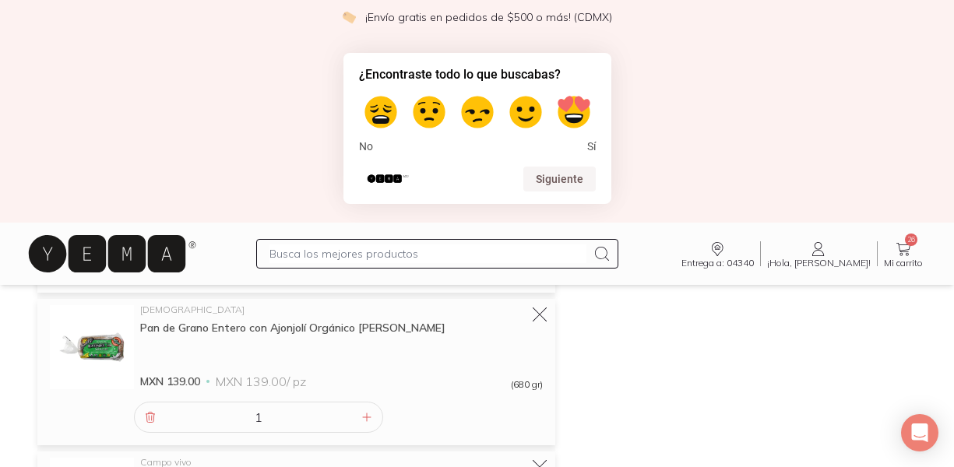
click at [592, 139] on div "No Sí" at bounding box center [477, 122] width 237 height 64
click at [570, 118] on label at bounding box center [574, 112] width 44 height 44
click at [573, 92] on input "5" at bounding box center [574, 91] width 2 height 2
radio input "true"
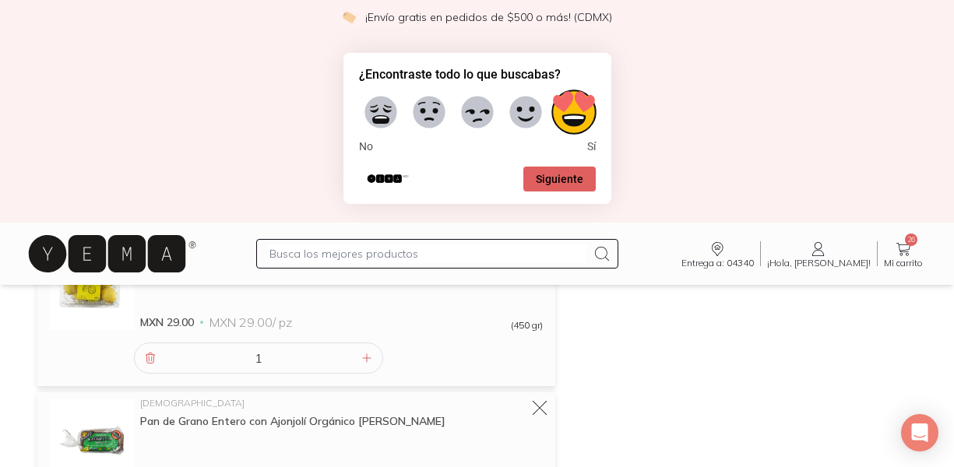
scroll to position [676, 0]
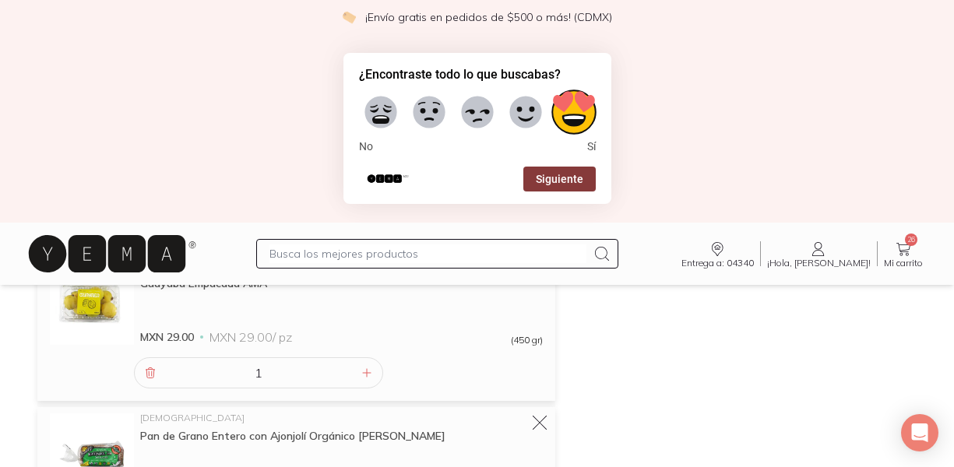
click at [541, 167] on button "Siguiente" at bounding box center [559, 179] width 72 height 25
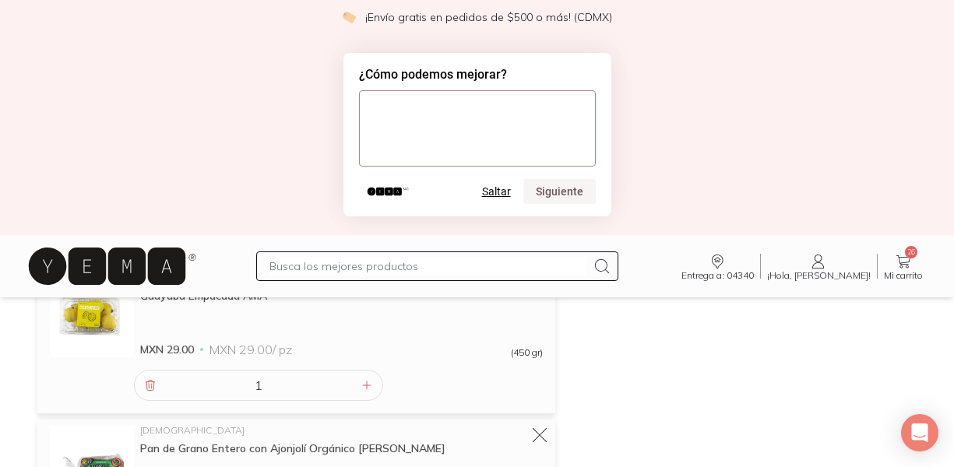
scroll to position [689, 0]
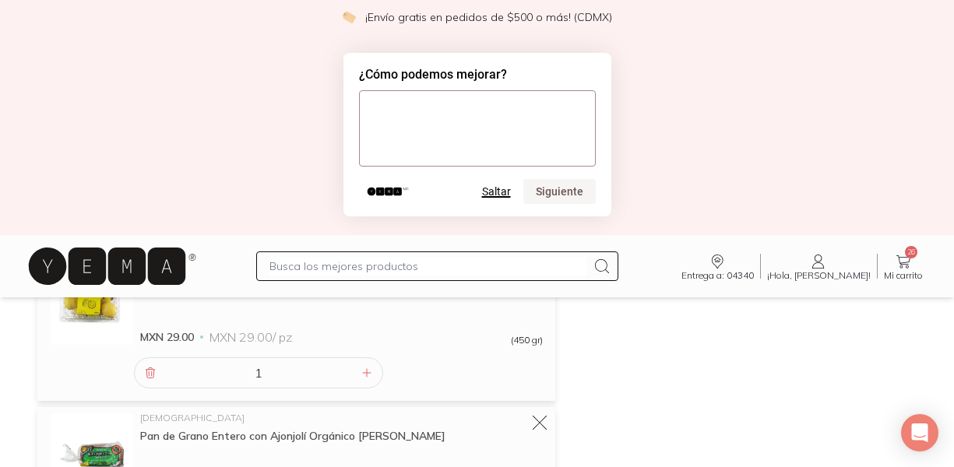
click at [499, 193] on button "Saltar" at bounding box center [496, 191] width 29 height 12
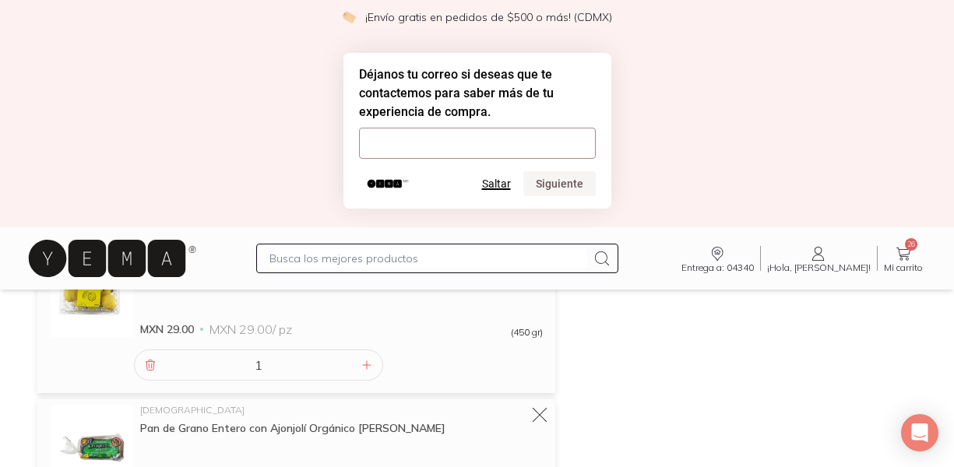
scroll to position [681, 0]
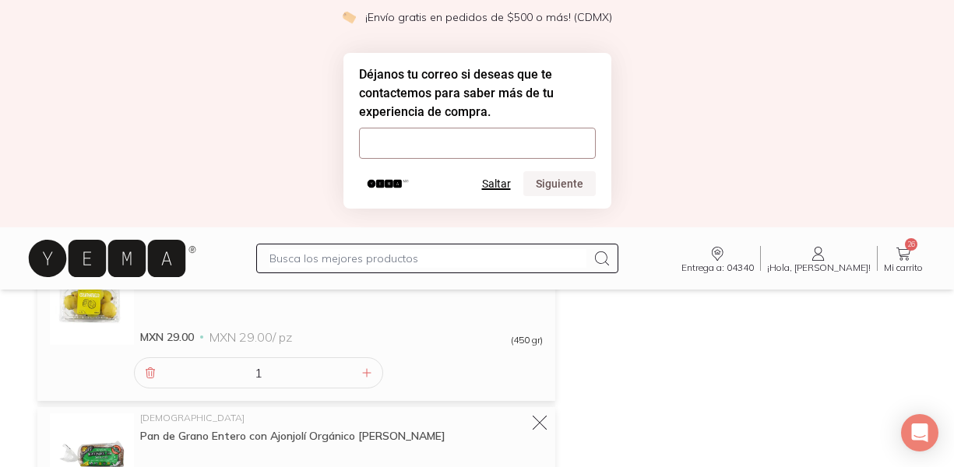
click at [500, 186] on button "Saltar" at bounding box center [496, 183] width 29 height 12
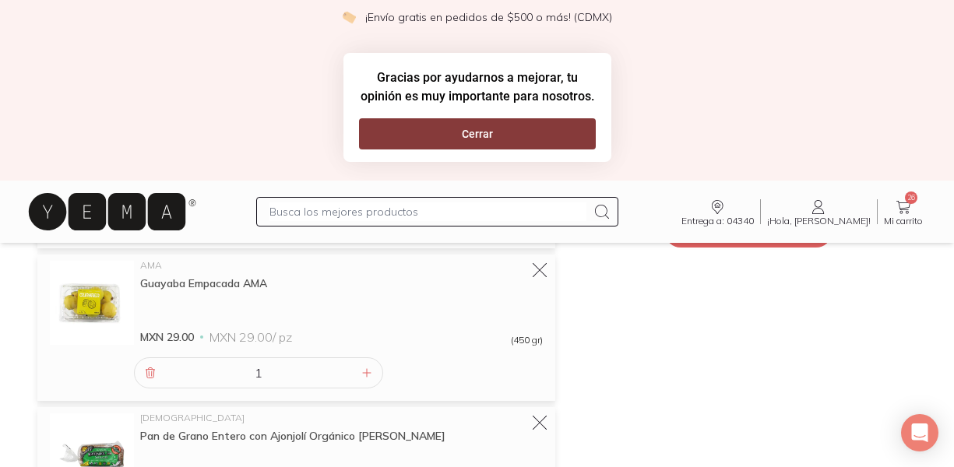
click at [463, 121] on button "Cerrar" at bounding box center [477, 133] width 237 height 31
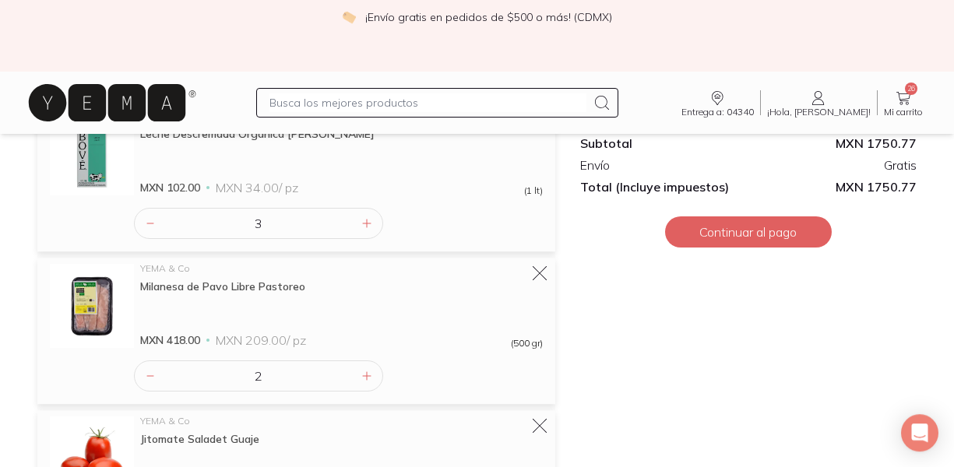
scroll to position [1286, 0]
click at [537, 271] on icon at bounding box center [540, 273] width 22 height 22
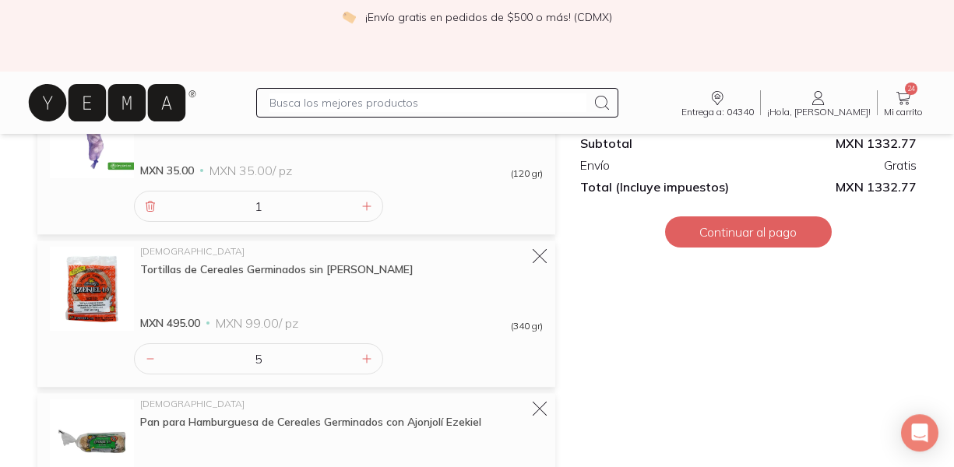
scroll to position [1625, 0]
click at [539, 257] on icon at bounding box center [540, 255] width 22 height 22
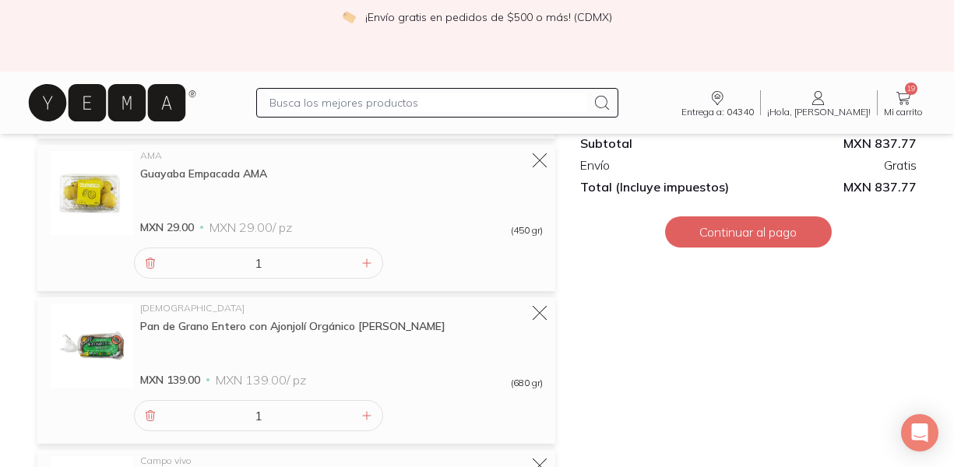
scroll to position [480, 0]
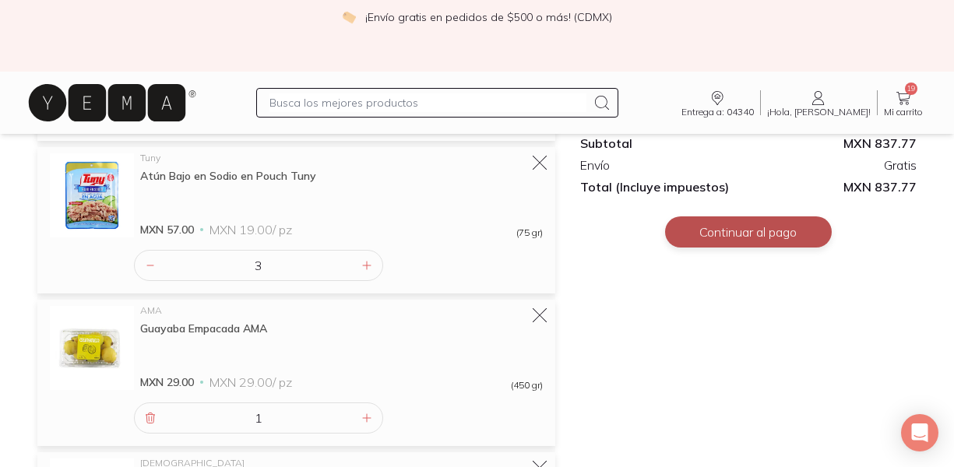
click at [771, 227] on button "Continuar al pago" at bounding box center [748, 231] width 167 height 31
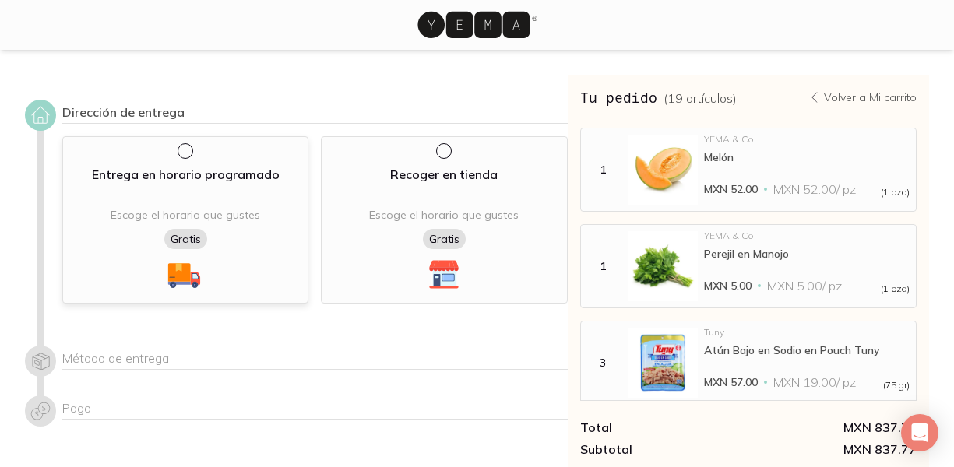
click at [187, 153] on input "radio" at bounding box center [183, 149] width 12 height 12
radio input "true"
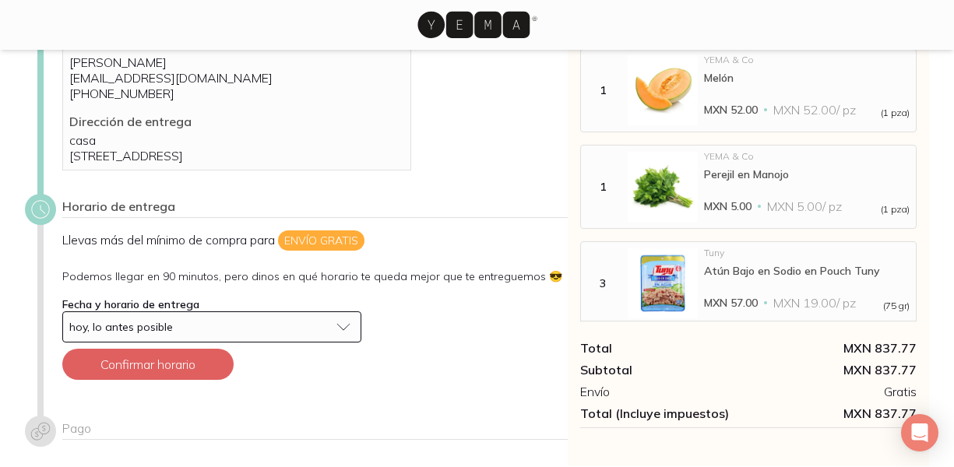
scroll to position [111, 0]
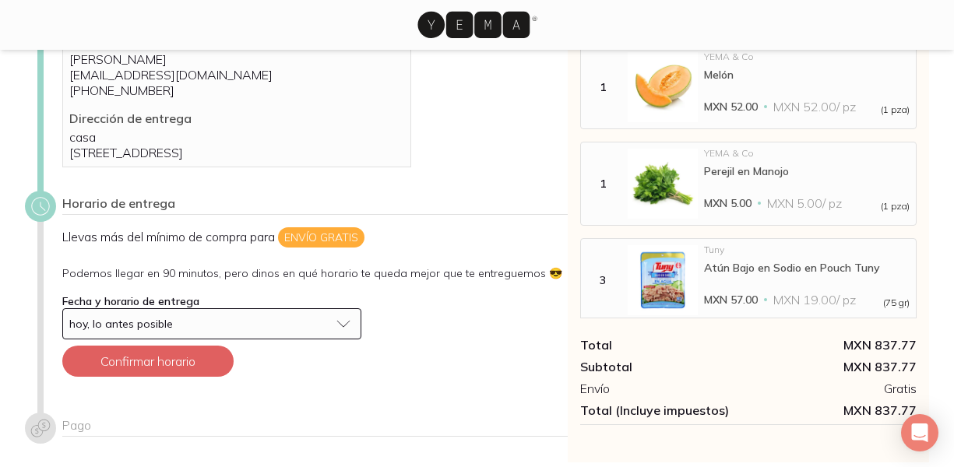
click at [227, 331] on div "hoy, lo antes posible" at bounding box center [199, 324] width 260 height 14
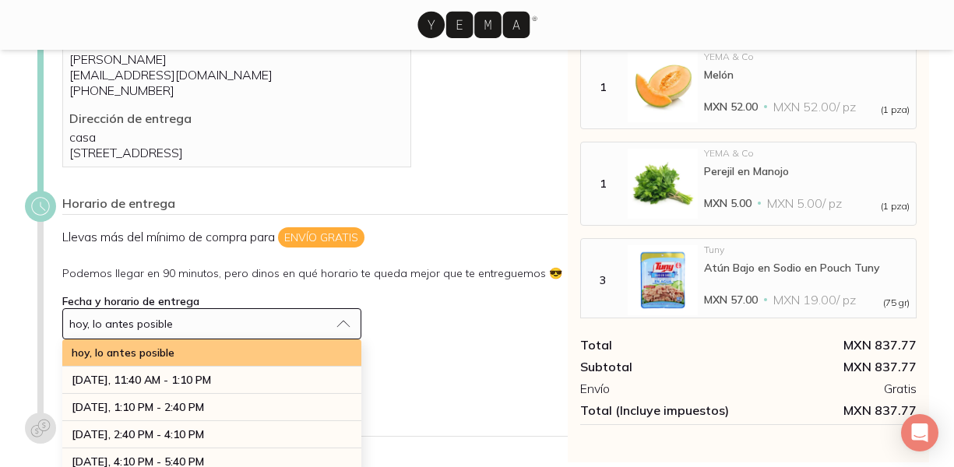
click at [172, 360] on span "hoy, lo antes posible" at bounding box center [123, 353] width 103 height 14
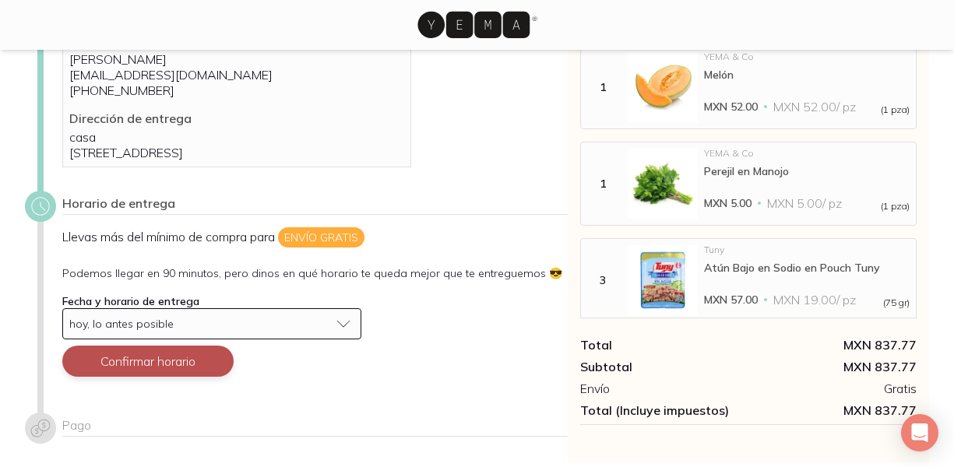
click at [162, 374] on button "Confirmar horario" at bounding box center [147, 361] width 171 height 31
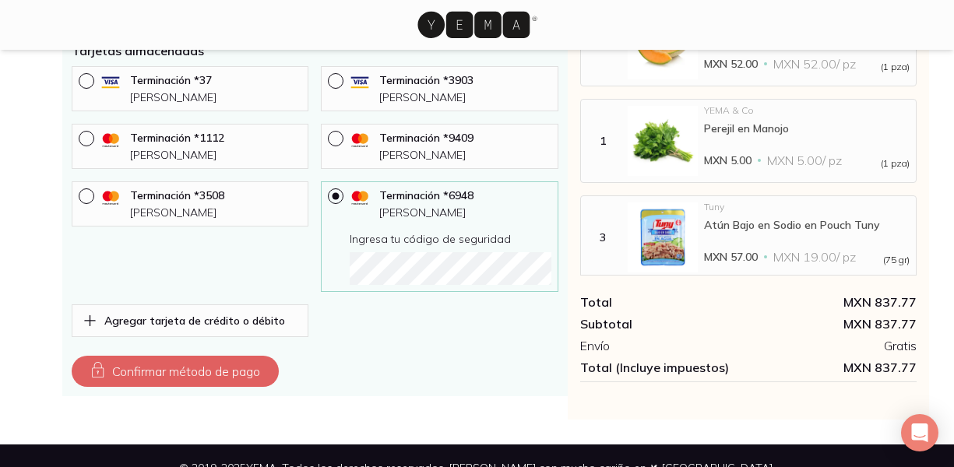
scroll to position [674, 0]
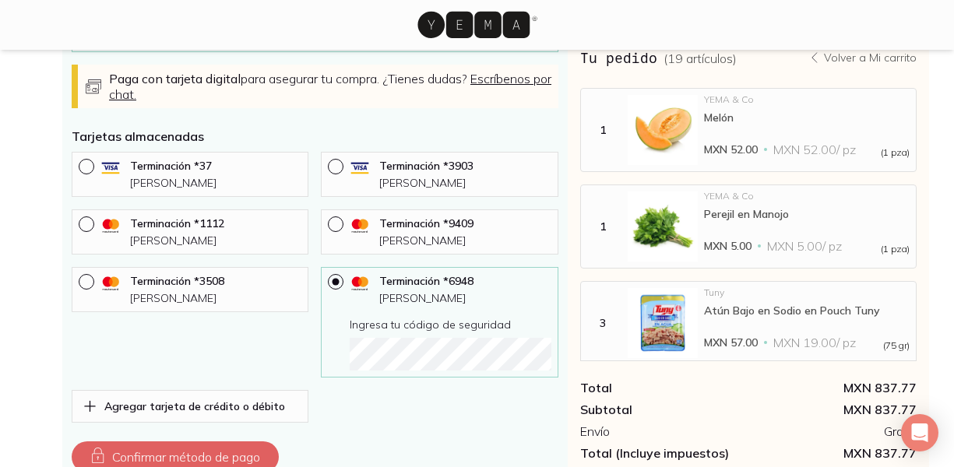
click at [162, 374] on div "Terminación * 3508 [PERSON_NAME]" at bounding box center [190, 322] width 237 height 111
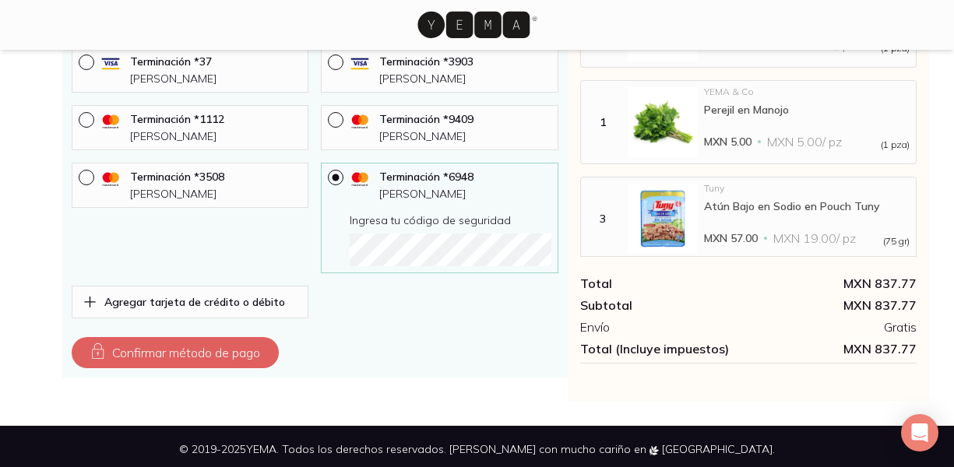
scroll to position [799, 0]
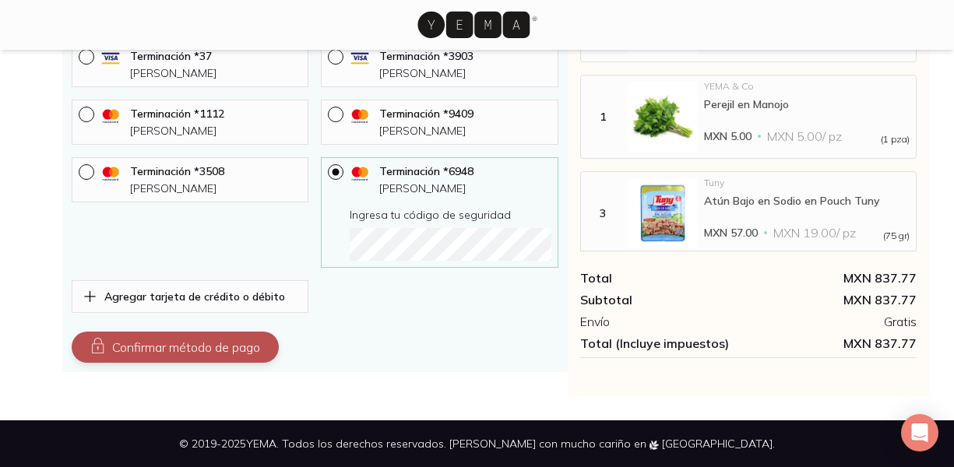
click at [193, 352] on button "Confirmar método de pago" at bounding box center [175, 347] width 207 height 31
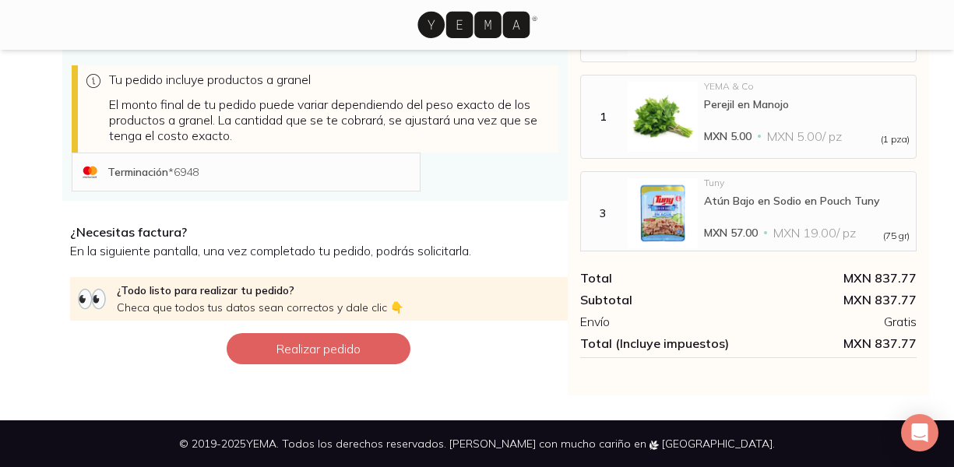
scroll to position [468, 0]
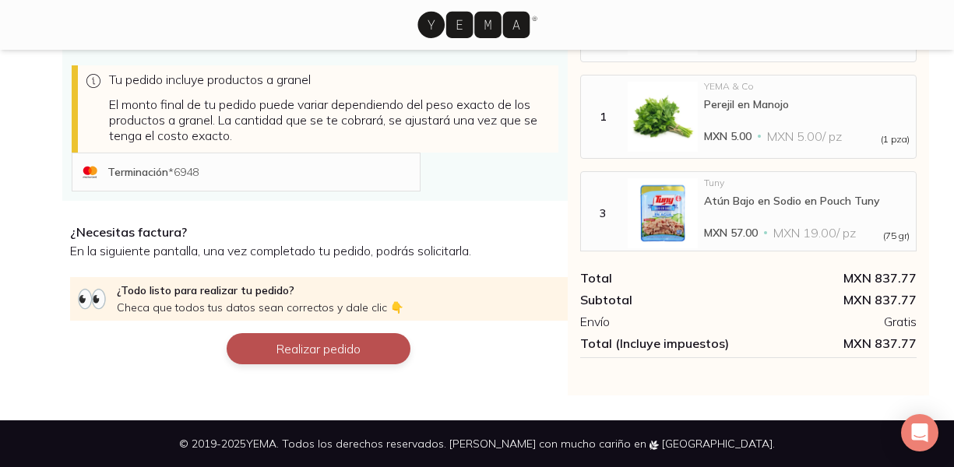
click at [293, 355] on button "Realizar pedido" at bounding box center [319, 348] width 184 height 31
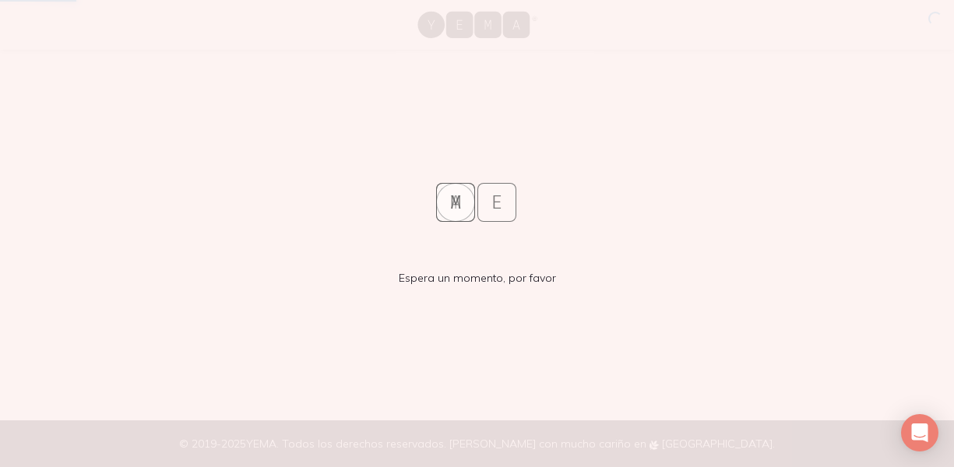
scroll to position [0, 0]
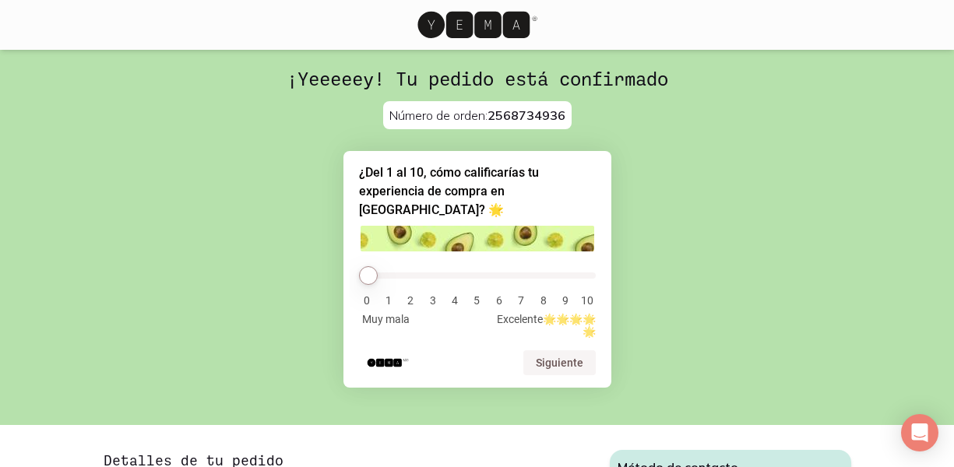
click at [582, 294] on li "10" at bounding box center [587, 300] width 16 height 12
click at [583, 294] on li "10" at bounding box center [587, 300] width 16 height 12
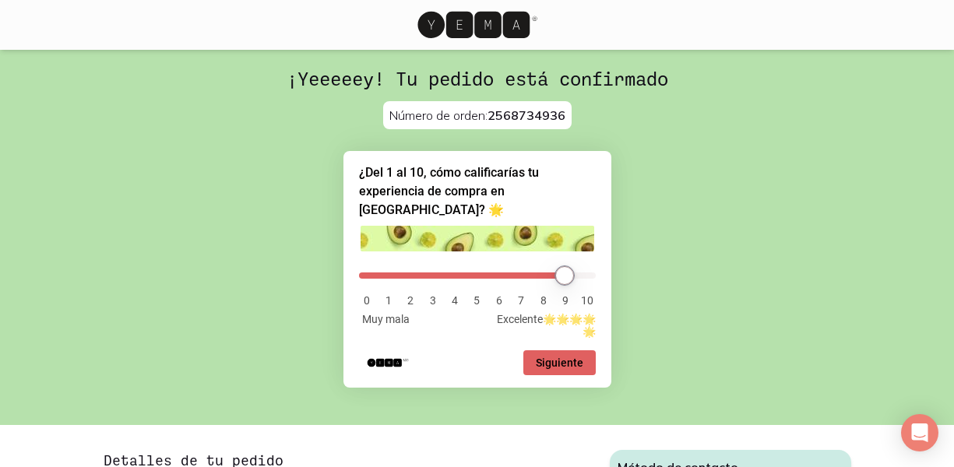
drag, startPoint x: 373, startPoint y: 258, endPoint x: 564, endPoint y: 244, distance: 191.3
type input "9"
click at [564, 272] on input "range" at bounding box center [477, 275] width 237 height 6
click at [576, 350] on button "Siguiente" at bounding box center [559, 362] width 72 height 25
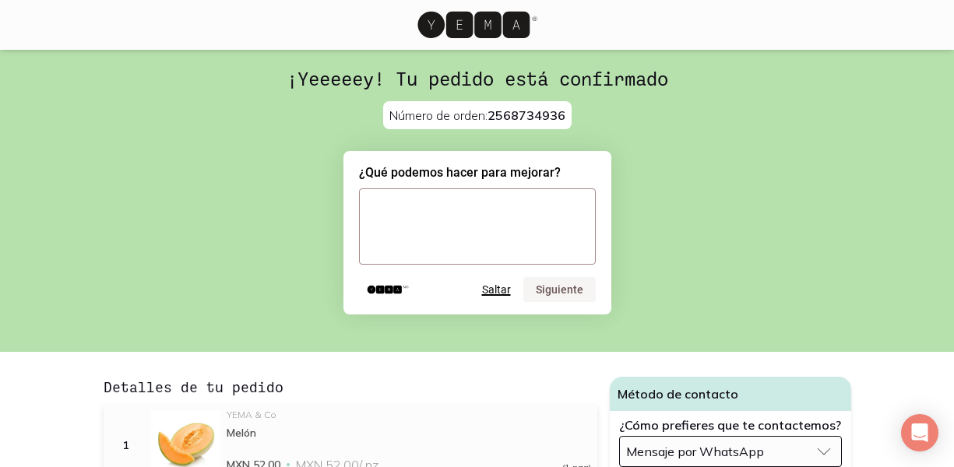
click at [504, 293] on button "Saltar" at bounding box center [496, 289] width 29 height 12
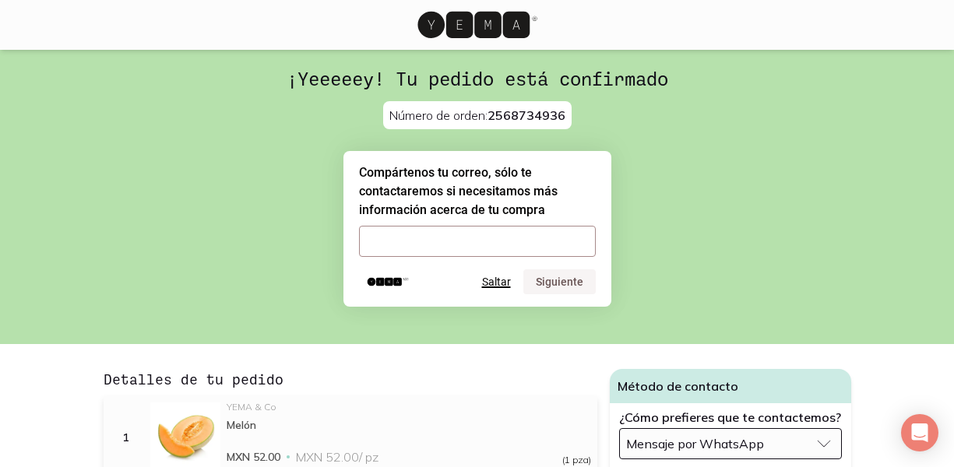
click at [501, 282] on button "Saltar" at bounding box center [496, 282] width 29 height 12
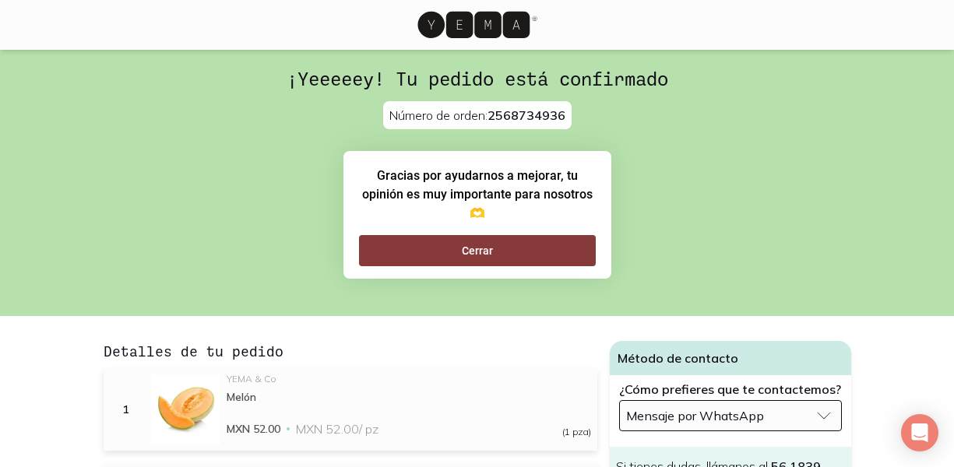
click at [490, 254] on button "Cerrar" at bounding box center [477, 250] width 237 height 31
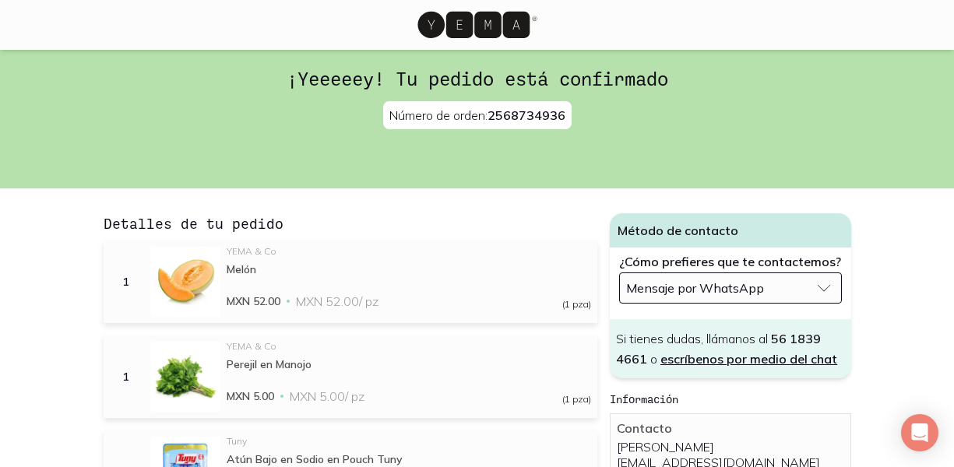
click at [107, 114] on div "¡Yeeeeey! Tu pedido está confirmado Número de orden: 2568734936 Gracias por ayu…" at bounding box center [477, 119] width 954 height 139
click at [164, 144] on div "Gracias por ayudarnos a mejorar, tu opinión es muy importante para nosotros 🫶 […" at bounding box center [477, 150] width 954 height 37
